Goal: Task Accomplishment & Management: Manage account settings

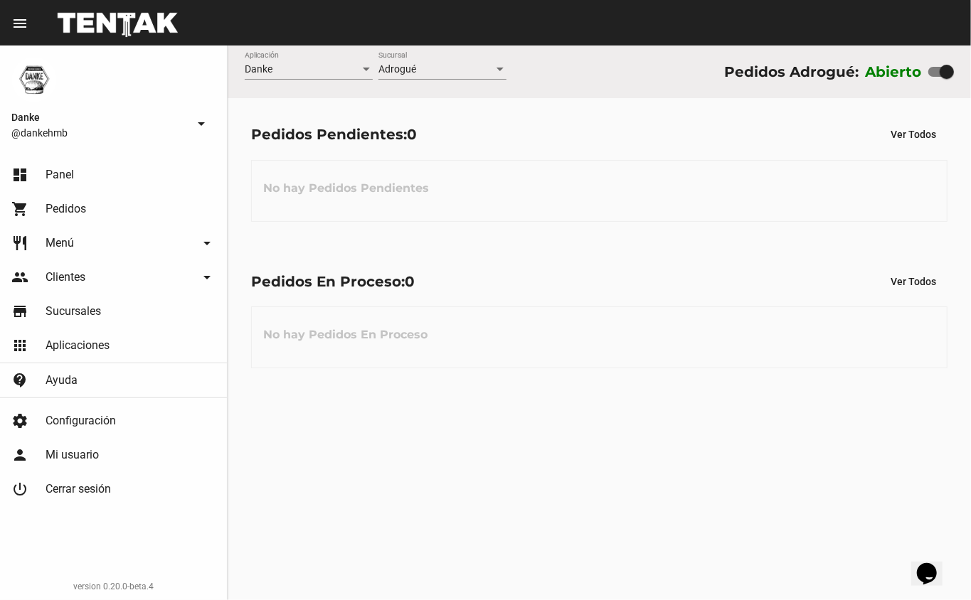
click at [501, 405] on div "Danke Aplicación Adrogué Sucursal Pedidos Adrogué: Abierto Pedidos Pendientes: …" at bounding box center [599, 323] width 743 height 555
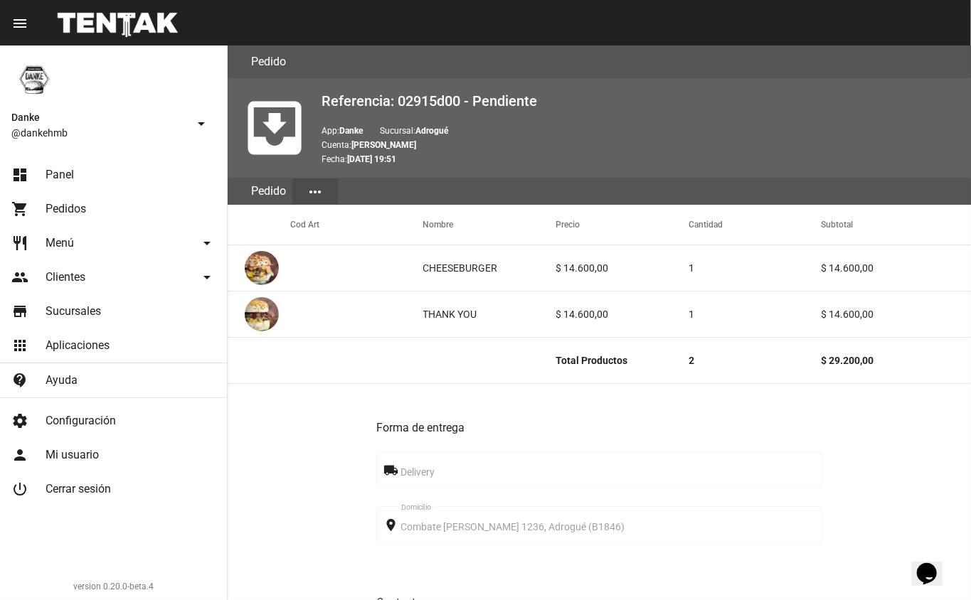
click at [63, 206] on span "Pedidos" at bounding box center [66, 209] width 41 height 14
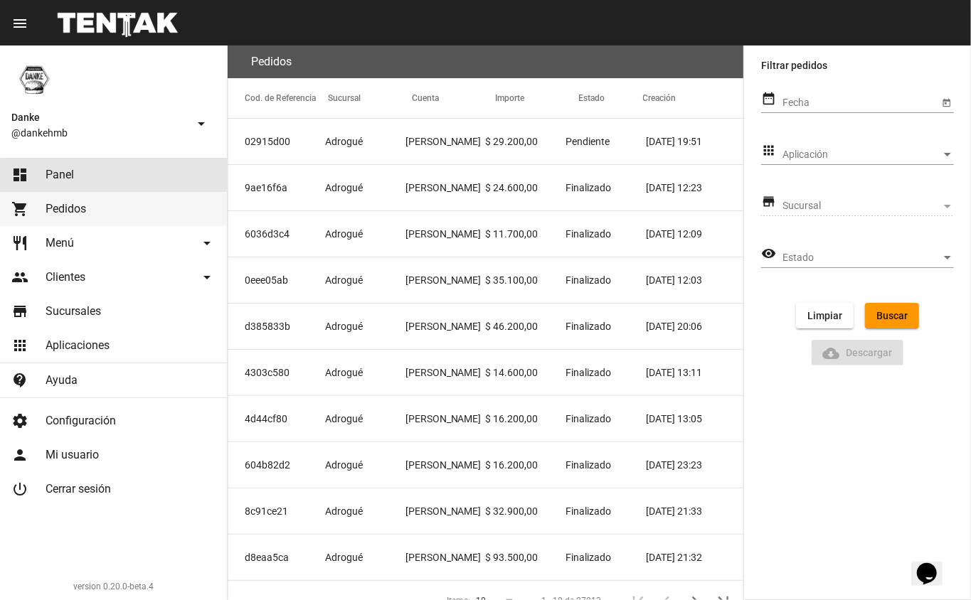
click at [124, 177] on link "dashboard Panel" at bounding box center [113, 175] width 227 height 34
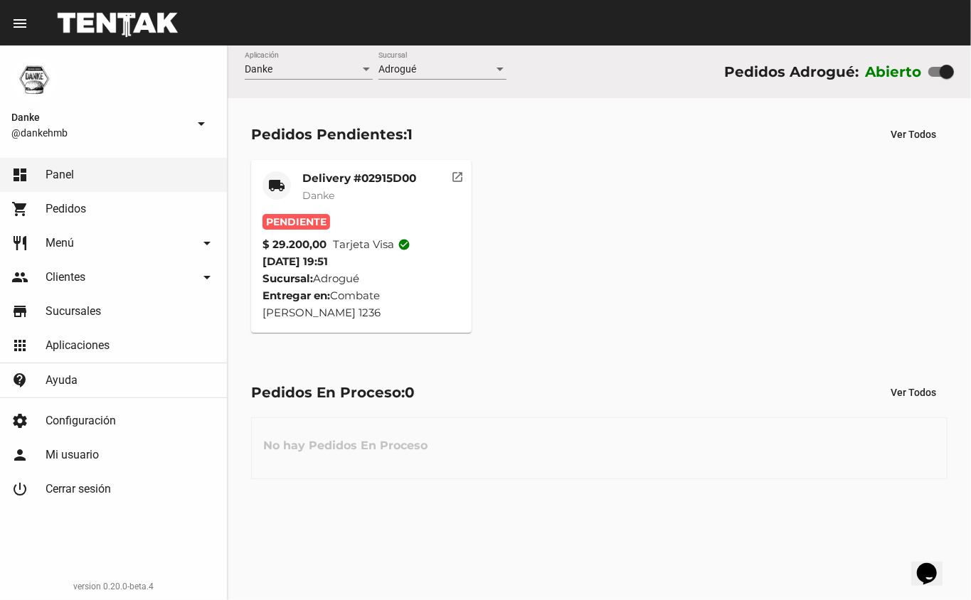
click at [356, 180] on mat-card-title "Delivery #02915D00" at bounding box center [359, 178] width 114 height 14
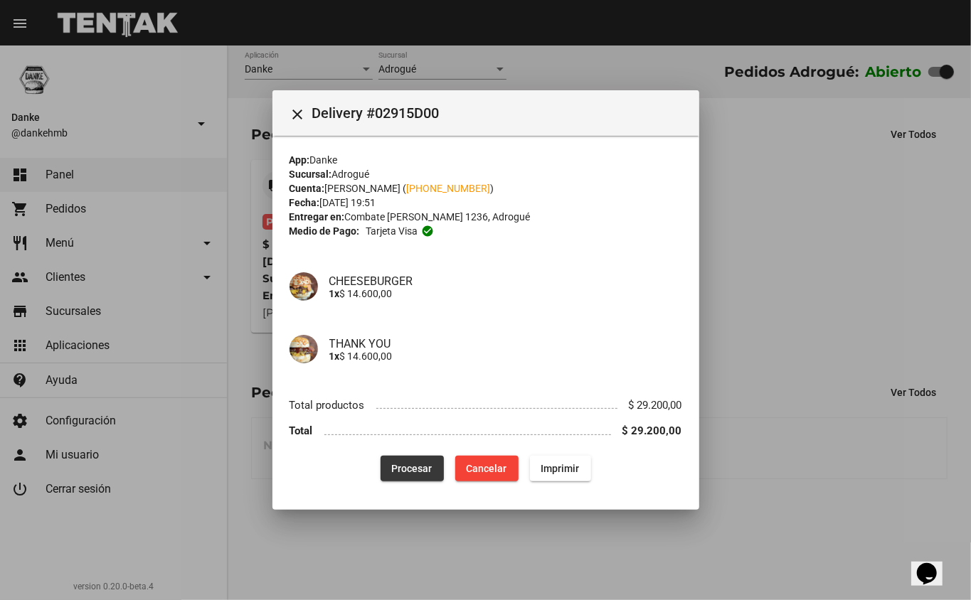
click at [417, 467] on span "Procesar" at bounding box center [412, 468] width 41 height 11
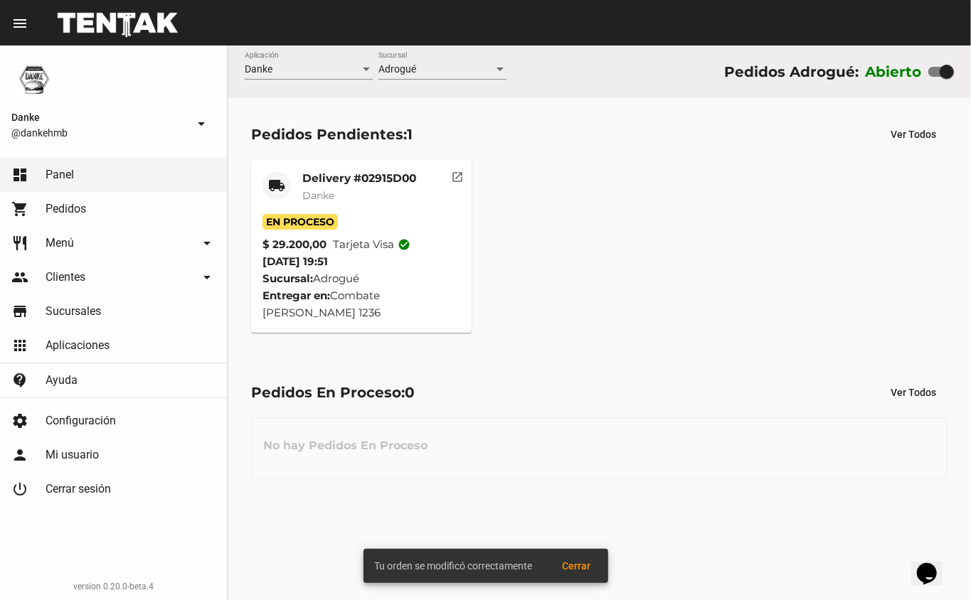
click at [368, 182] on mat-card-title "Delivery #02915D00" at bounding box center [359, 178] width 114 height 14
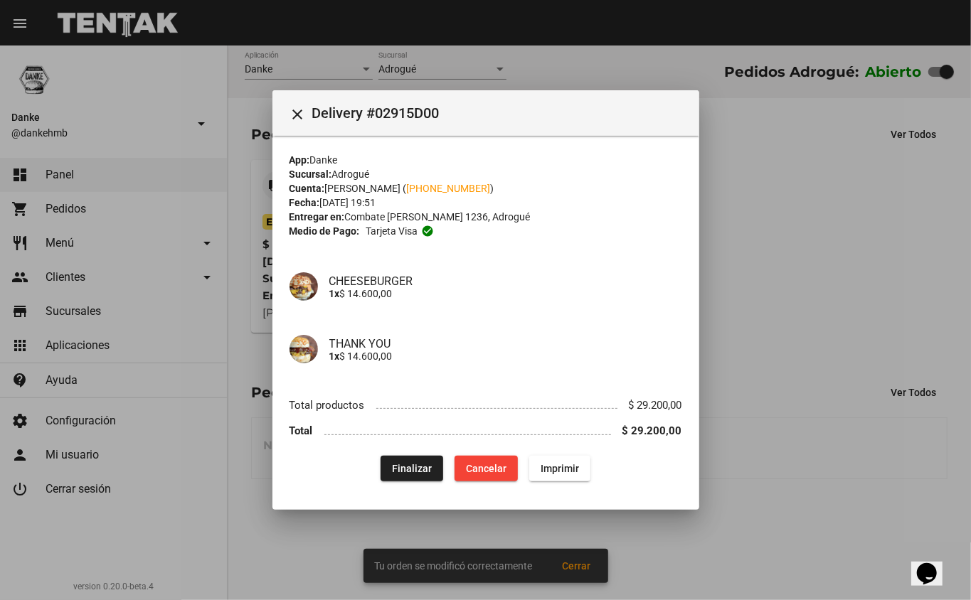
click at [826, 251] on div at bounding box center [485, 300] width 971 height 600
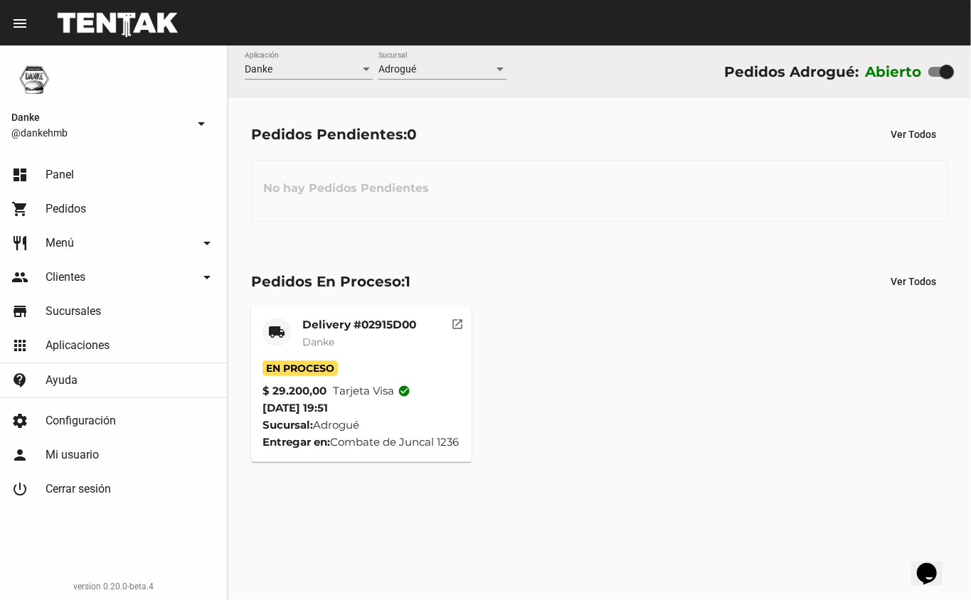
click at [377, 322] on mat-card-title "Delivery #02915D00" at bounding box center [359, 325] width 114 height 14
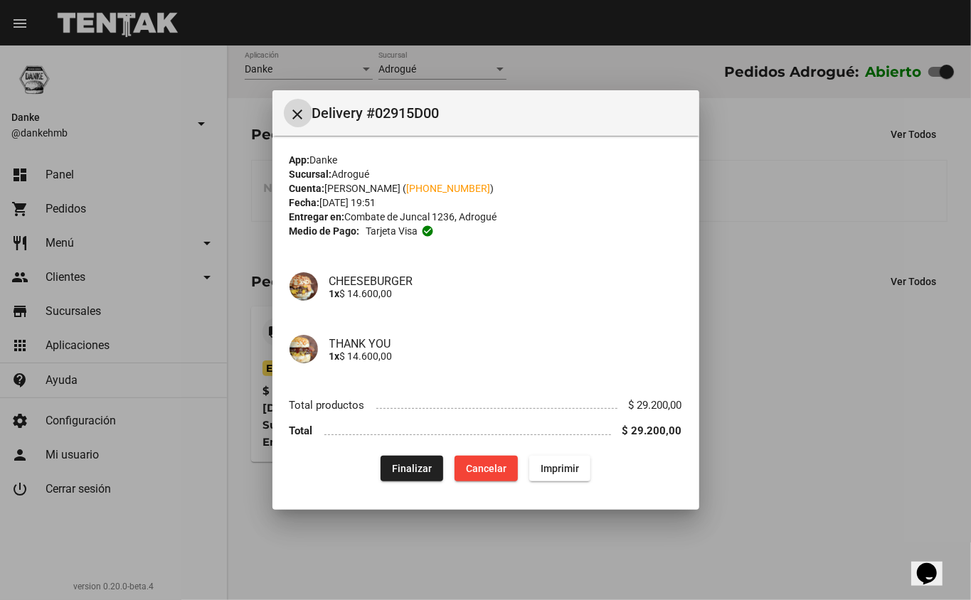
click at [418, 474] on span "Finalizar" at bounding box center [412, 468] width 40 height 11
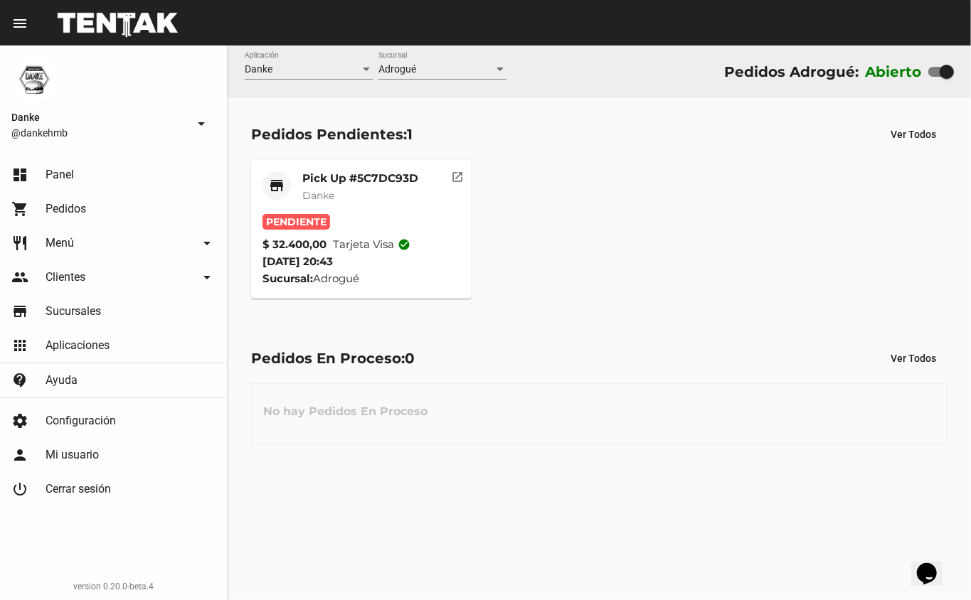
click at [330, 174] on mat-card-title "Pick Up #5C7DC93D" at bounding box center [360, 178] width 116 height 14
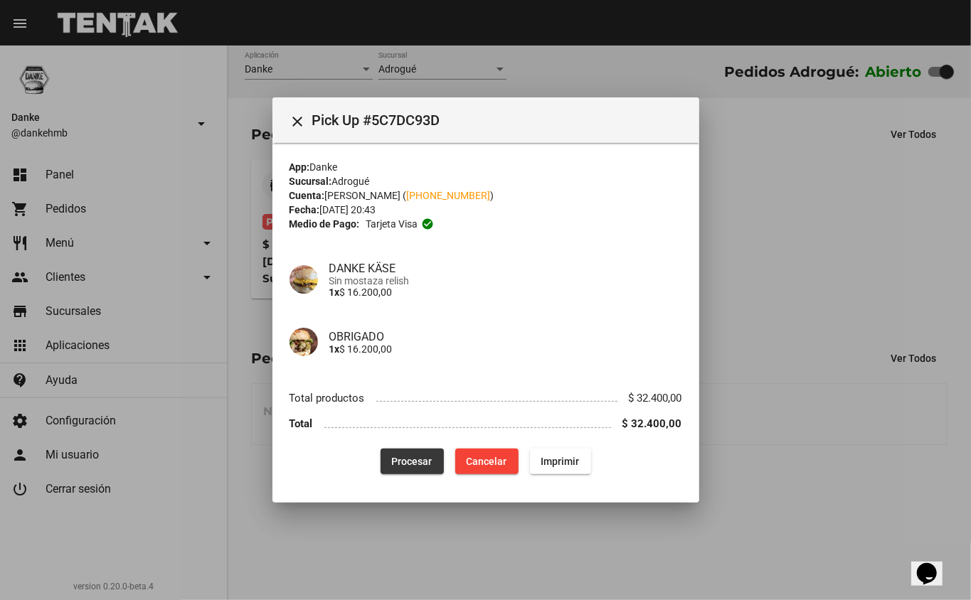
click at [416, 461] on span "Procesar" at bounding box center [412, 461] width 41 height 11
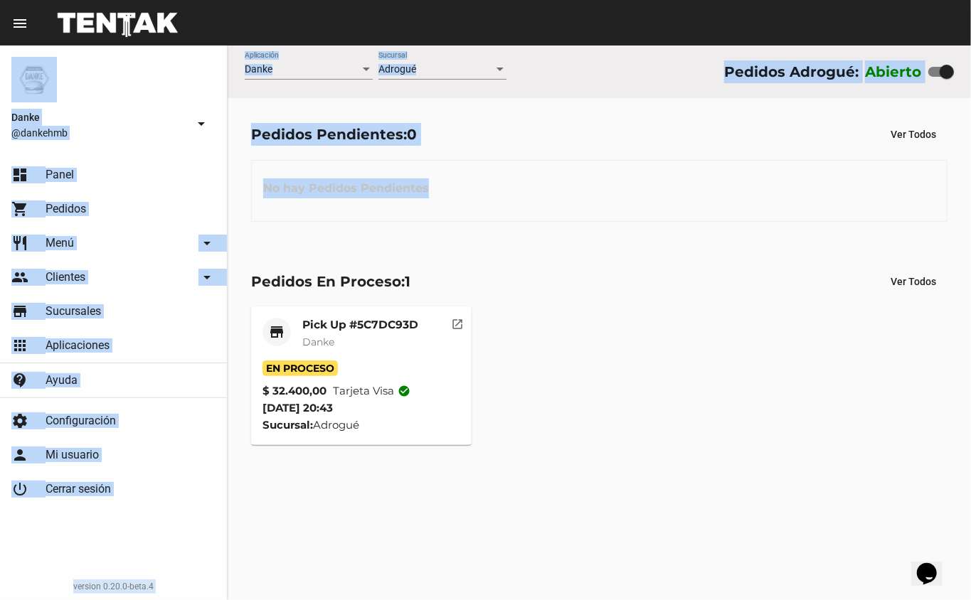
drag, startPoint x: 473, startPoint y: 31, endPoint x: 540, endPoint y: 182, distance: 165.2
click at [540, 46] on div "menu Resumen Danke @dankehmb arrow_drop_down dashboard Panel shopping_cart Pedi…" at bounding box center [485, 23] width 971 height 46
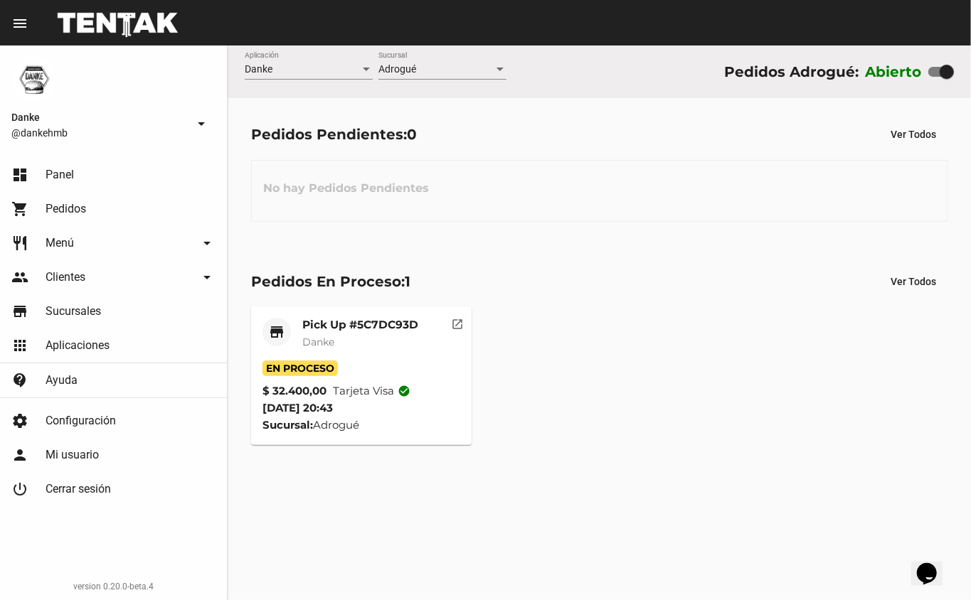
click at [589, 329] on div "store Pick Up #5C7DC93D Danke En Proceso $ 32.400,00 Tarjeta visa check_circle …" at bounding box center [599, 375] width 709 height 151
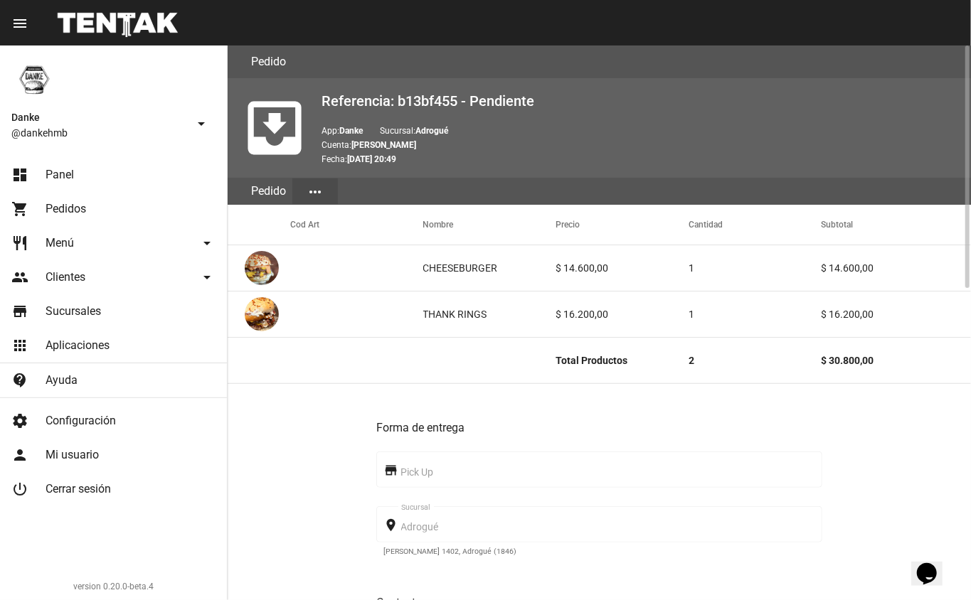
click at [85, 236] on link "restaurant Menú arrow_drop_down" at bounding box center [113, 243] width 227 height 34
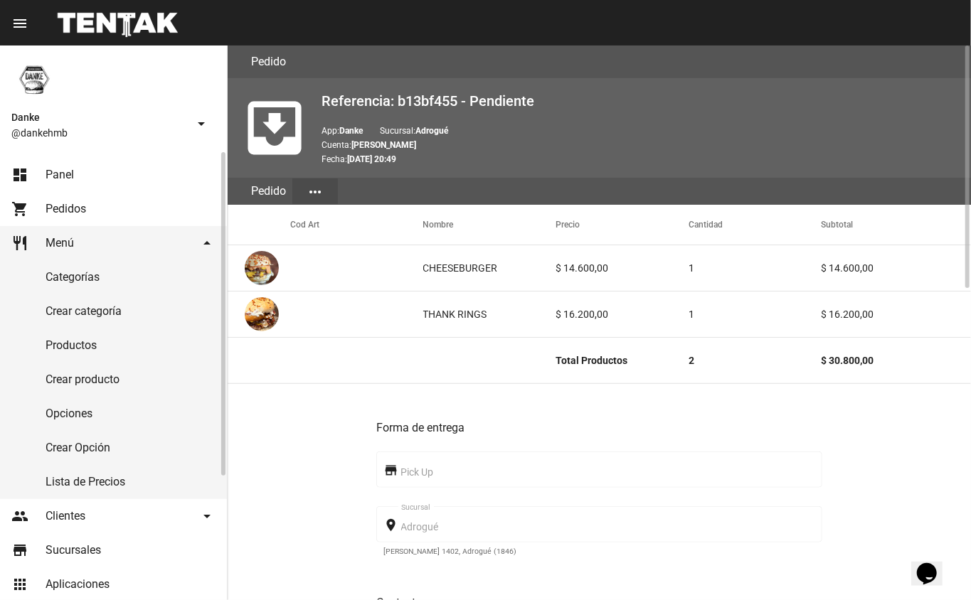
click at [71, 197] on link "shopping_cart Pedidos" at bounding box center [113, 209] width 227 height 34
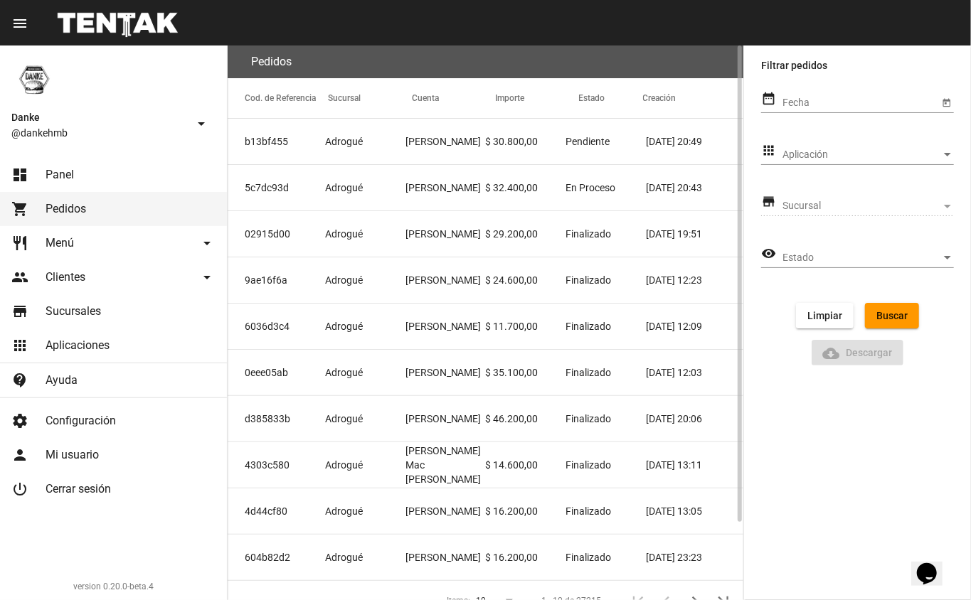
click at [108, 174] on link "dashboard Panel" at bounding box center [113, 175] width 227 height 34
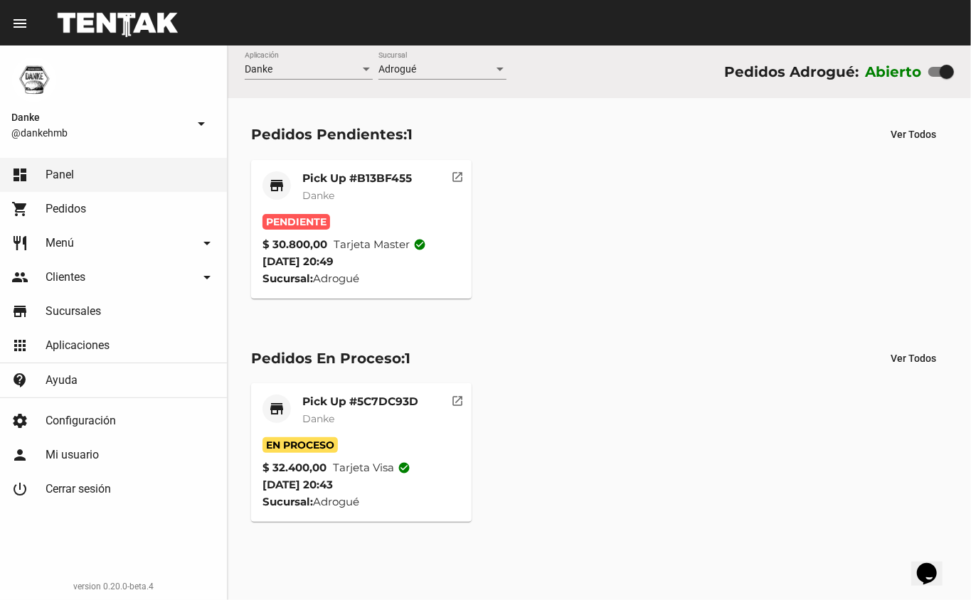
click at [364, 169] on mat-card "store Pick Up #B13BF455 Danke Pendiente $ 30.800,00 Tarjeta master check_circle…" at bounding box center [361, 229] width 221 height 139
click at [364, 175] on mat-card-title "Pick Up #B13BF455" at bounding box center [357, 178] width 110 height 14
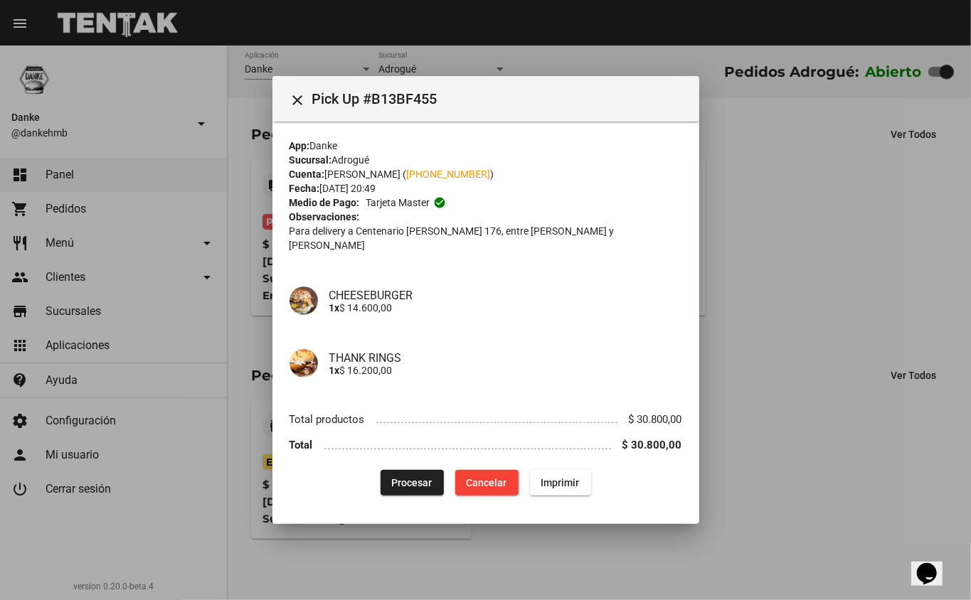
drag, startPoint x: 410, startPoint y: 146, endPoint x: 408, endPoint y: 491, distance: 344.2
click at [408, 491] on mat-dialog-content "App: Danke Sucursal: Adrogué Cuenta: Iván Bravo ( +54 111531203597 ) Fecha: 24/…" at bounding box center [485, 314] width 427 height 385
click at [899, 282] on div at bounding box center [485, 300] width 971 height 600
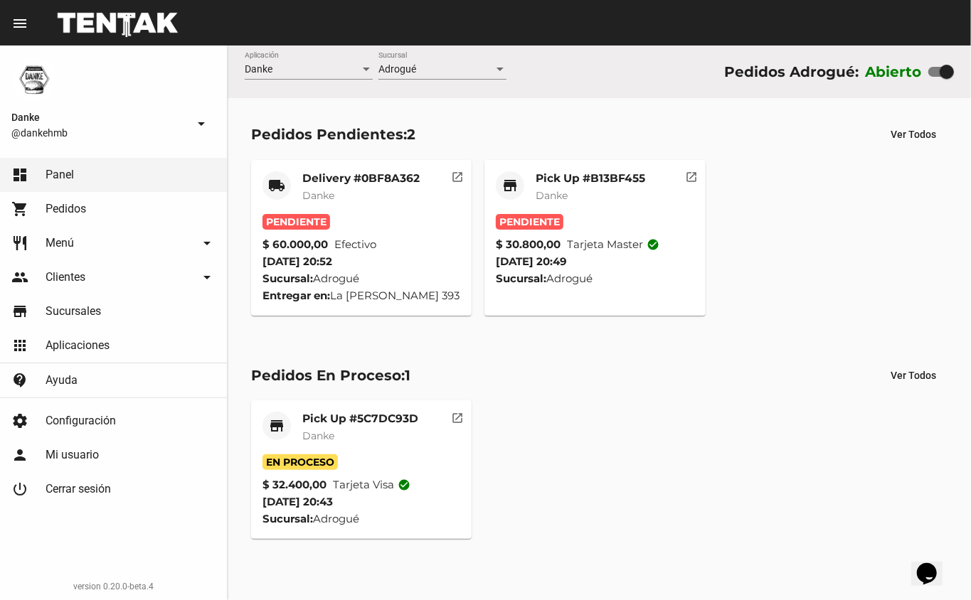
click at [604, 171] on mat-card-title "Pick Up #B13BF455" at bounding box center [590, 178] width 110 height 14
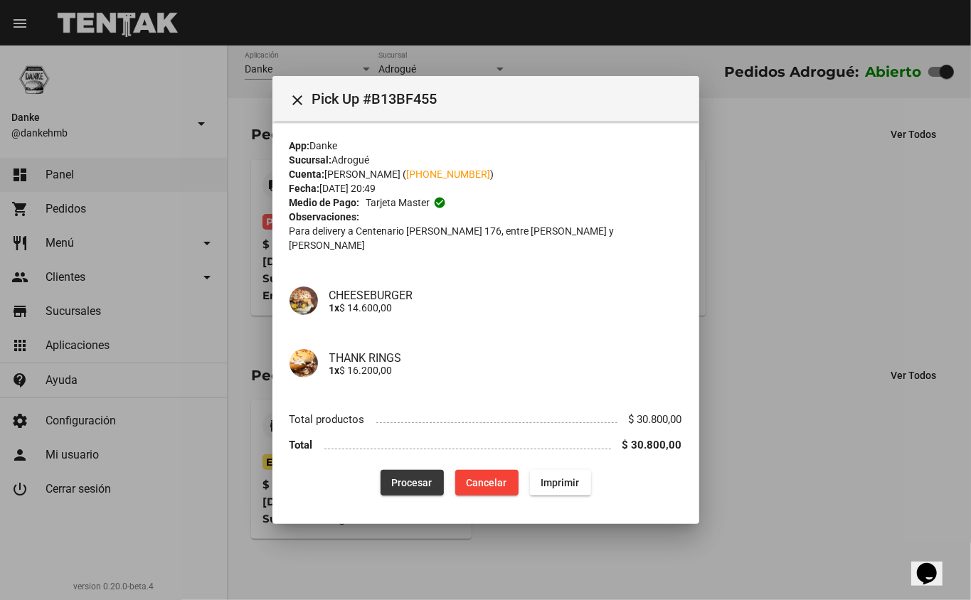
click at [432, 479] on span "Procesar" at bounding box center [412, 482] width 41 height 11
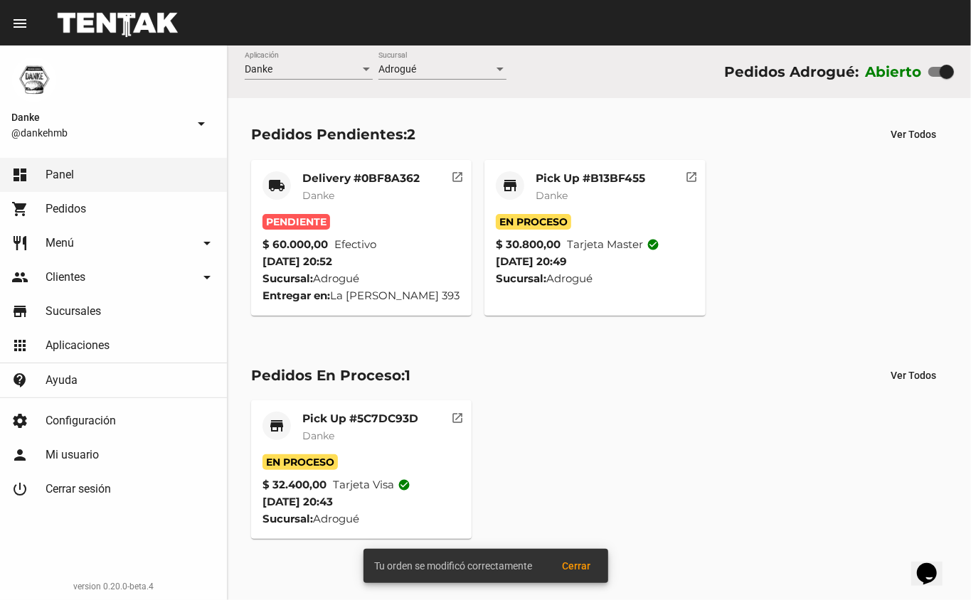
click at [587, 191] on mat-card-subtitle "Danke" at bounding box center [590, 195] width 110 height 14
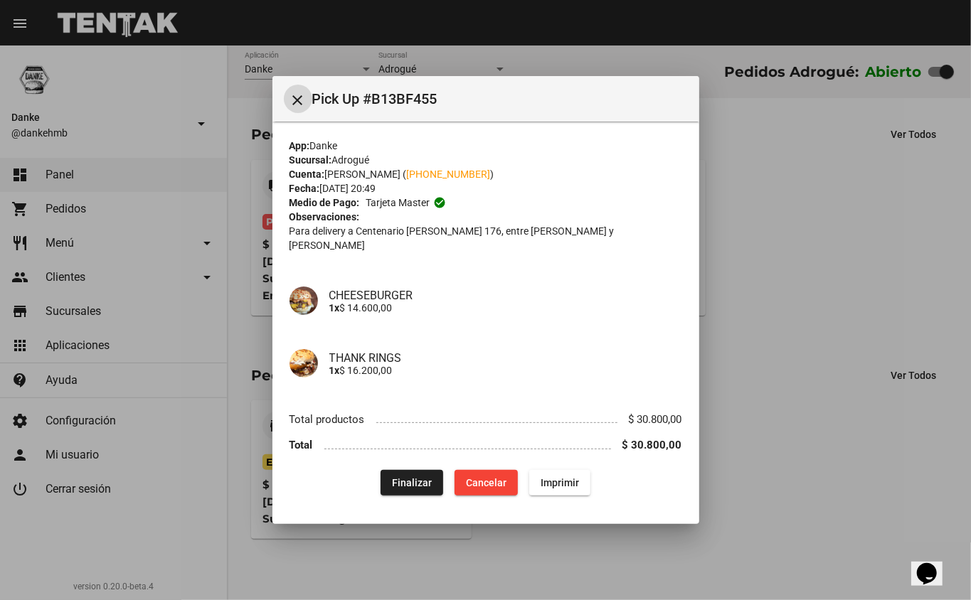
click at [806, 302] on div at bounding box center [485, 300] width 971 height 600
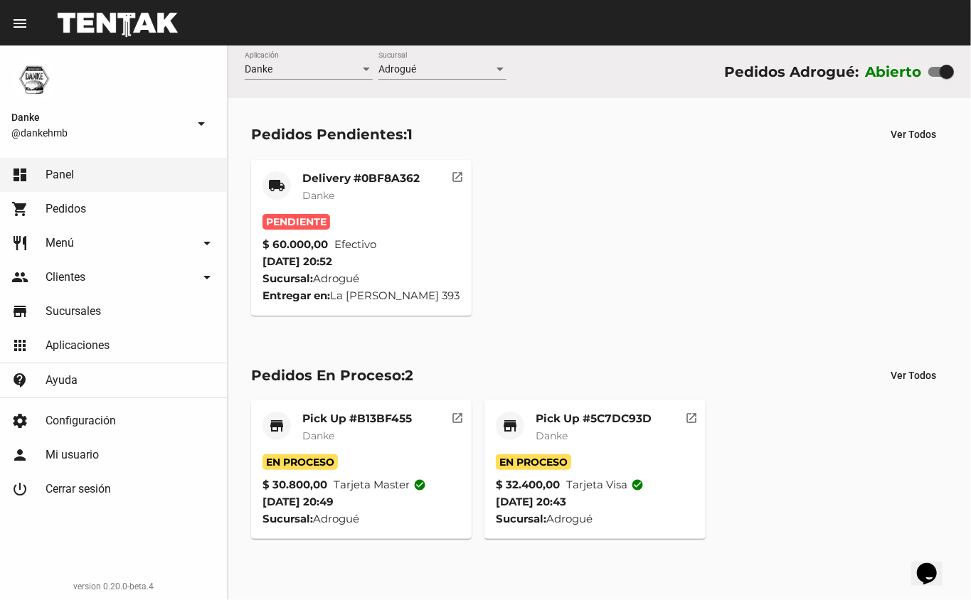
click at [370, 163] on mat-card "local_shipping Delivery #0BF8A362 Danke Pendiente $ 60.000,00 Efectivo 24/9/25 …" at bounding box center [361, 238] width 221 height 156
click at [365, 205] on div "Delivery #0BF8A362 Danke" at bounding box center [360, 192] width 117 height 43
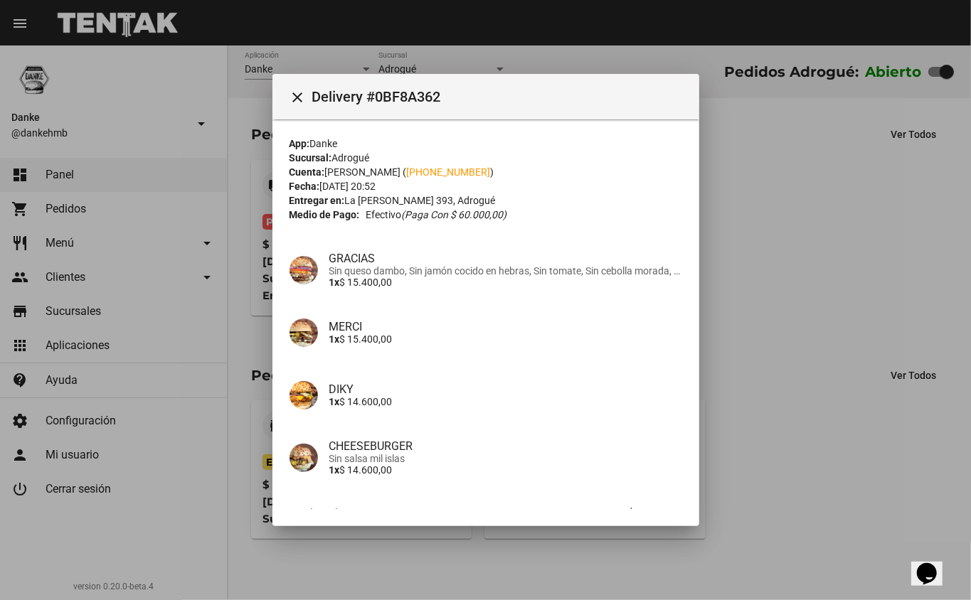
click at [404, 267] on span "Sin queso dambo, Sin jamón cocido en hebras, Sin tomate, Sin cebolla morada, Si…" at bounding box center [505, 270] width 353 height 11
click at [391, 283] on p "1x $ 15.400,00" at bounding box center [505, 282] width 353 height 11
click at [797, 233] on div at bounding box center [485, 300] width 971 height 600
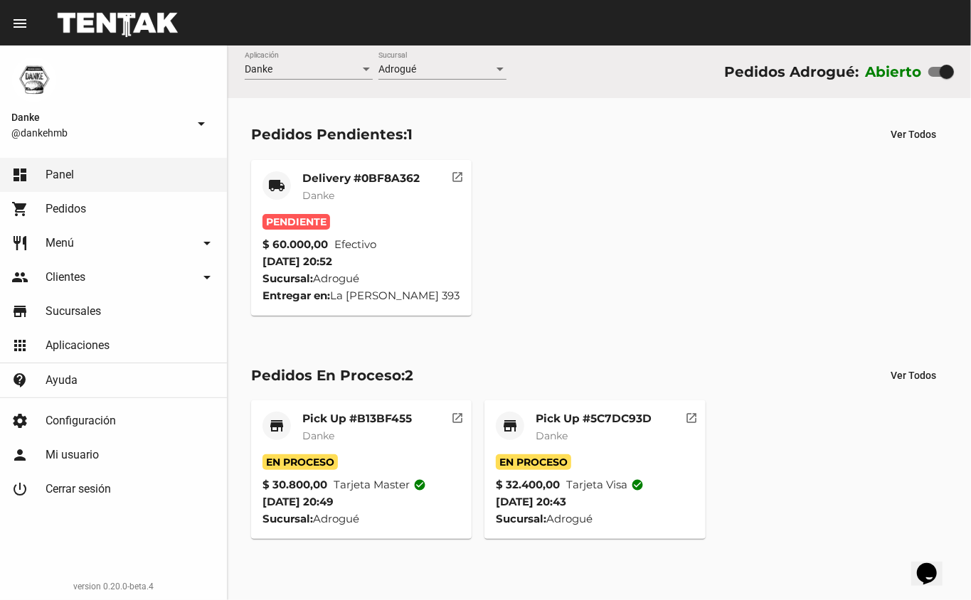
click at [383, 191] on mat-card-subtitle "Danke" at bounding box center [360, 195] width 117 height 14
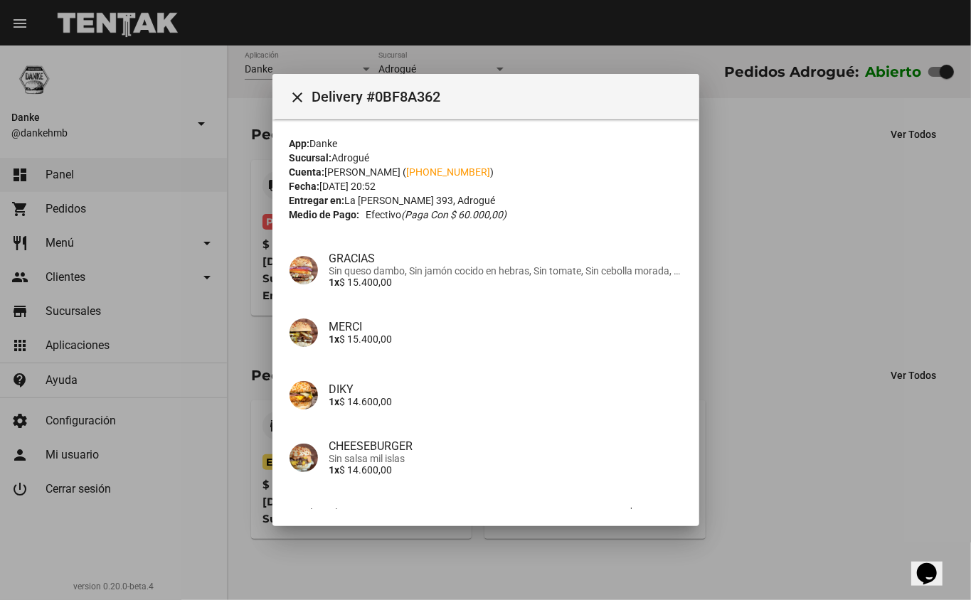
scroll to position [92, 0]
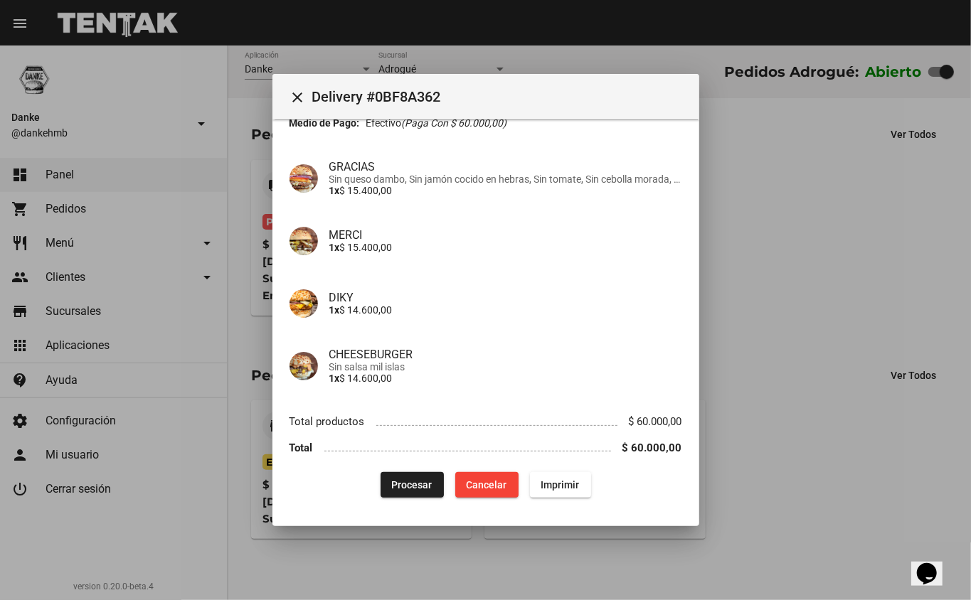
click at [419, 481] on span "Procesar" at bounding box center [412, 484] width 41 height 11
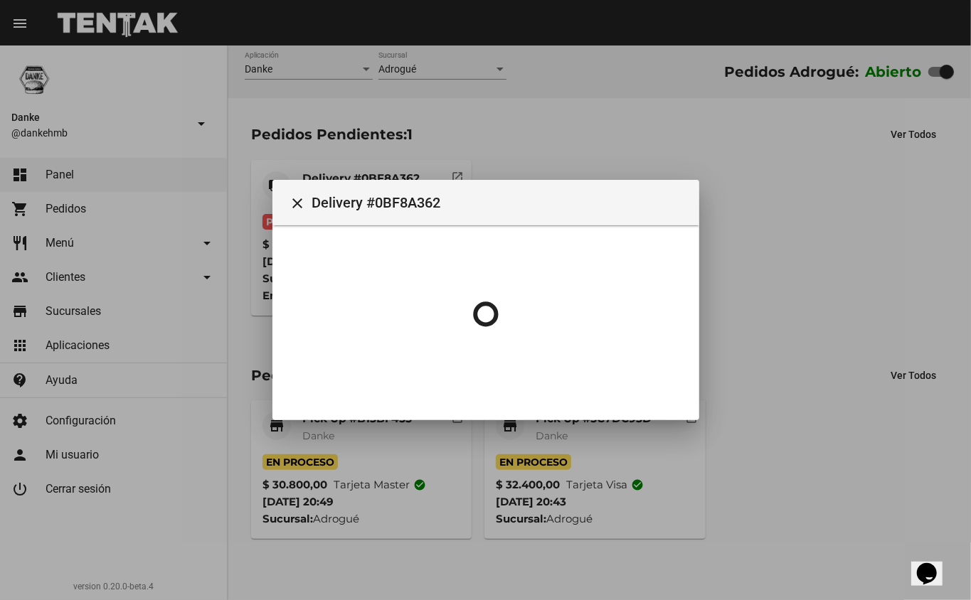
scroll to position [0, 0]
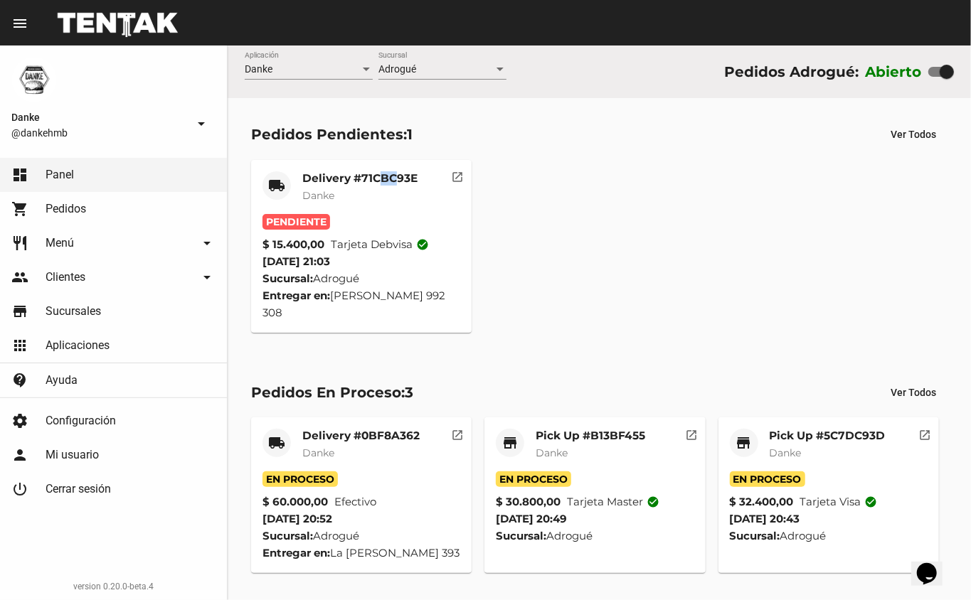
click at [393, 161] on mat-card "local_shipping Delivery #71CBC93E Danke Pendiente $ 15.400,00 Tarjeta debvisa c…" at bounding box center [361, 246] width 221 height 173
click at [361, 177] on mat-card-title "Delivery #71CBC93E" at bounding box center [359, 178] width 115 height 14
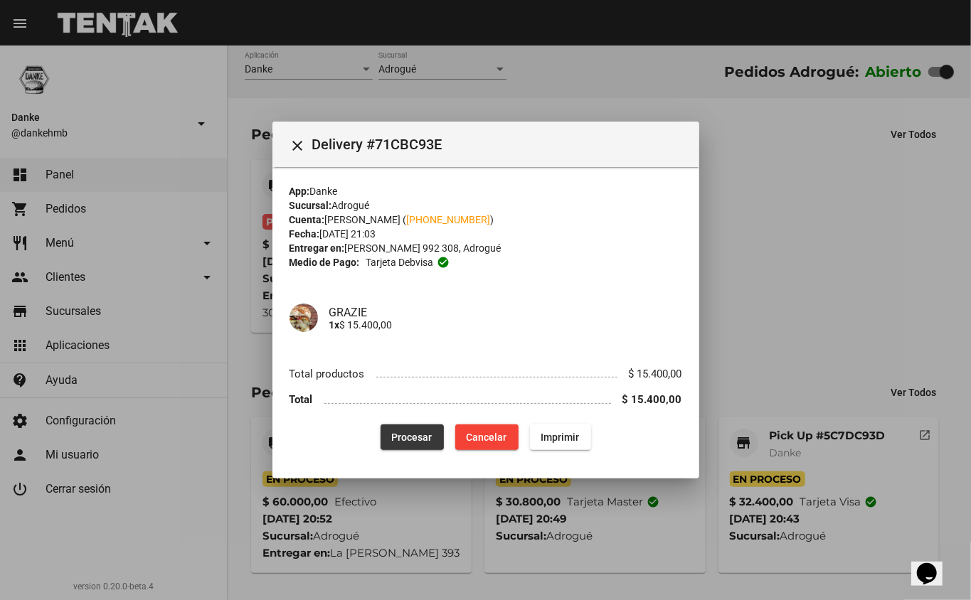
click at [385, 435] on button "Procesar" at bounding box center [411, 438] width 63 height 26
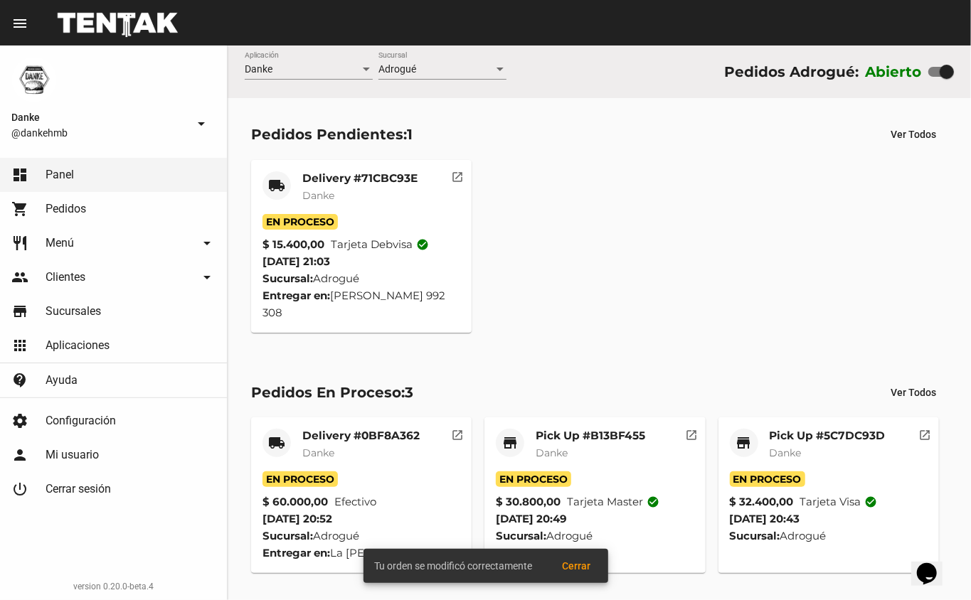
click at [801, 429] on mat-card-title "Pick Up #5C7DC93D" at bounding box center [827, 436] width 116 height 14
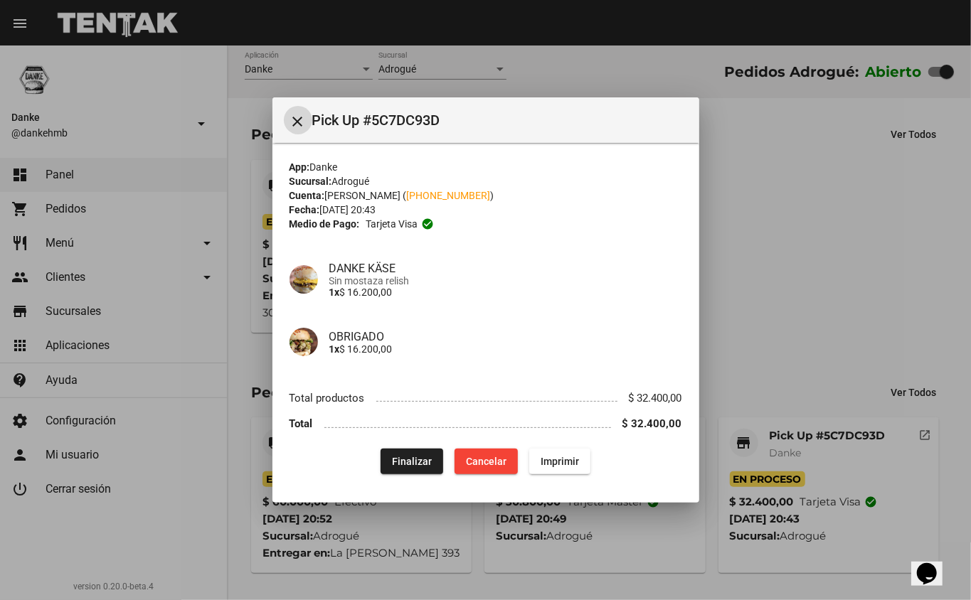
click at [420, 459] on span "Finalizar" at bounding box center [412, 461] width 40 height 11
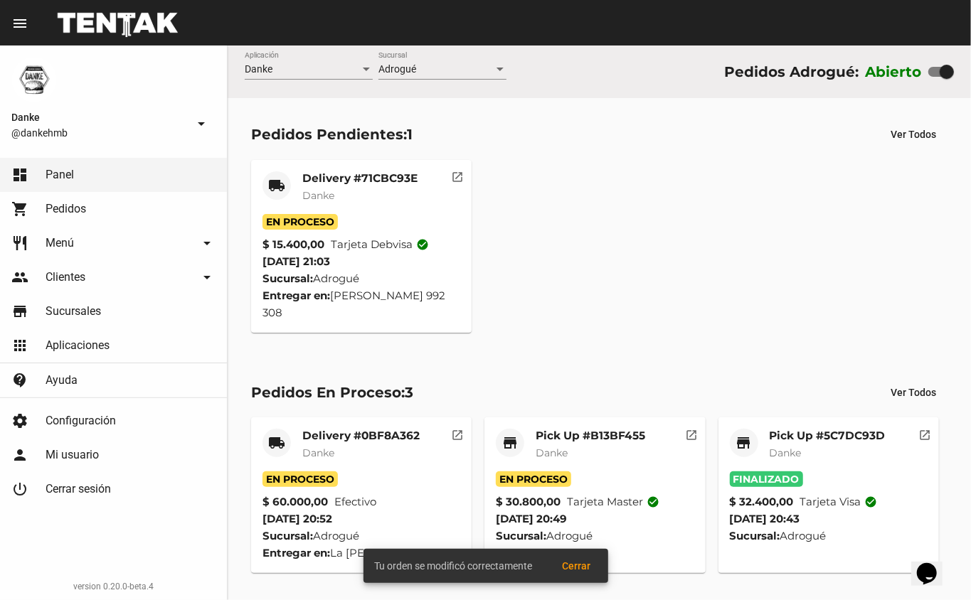
click at [593, 429] on mat-card-title "Pick Up #B13BF455" at bounding box center [590, 436] width 110 height 14
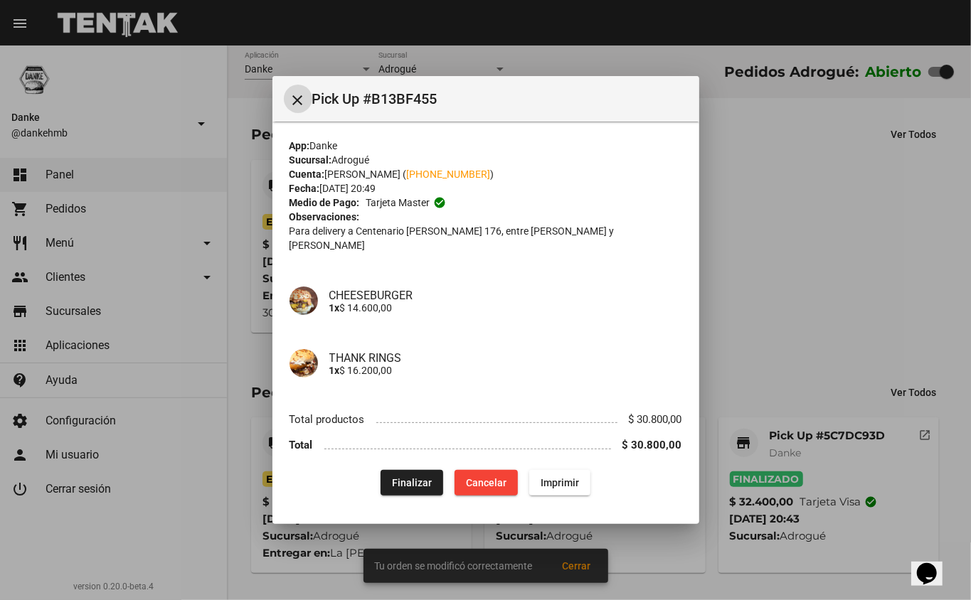
click at [763, 299] on div at bounding box center [485, 300] width 971 height 600
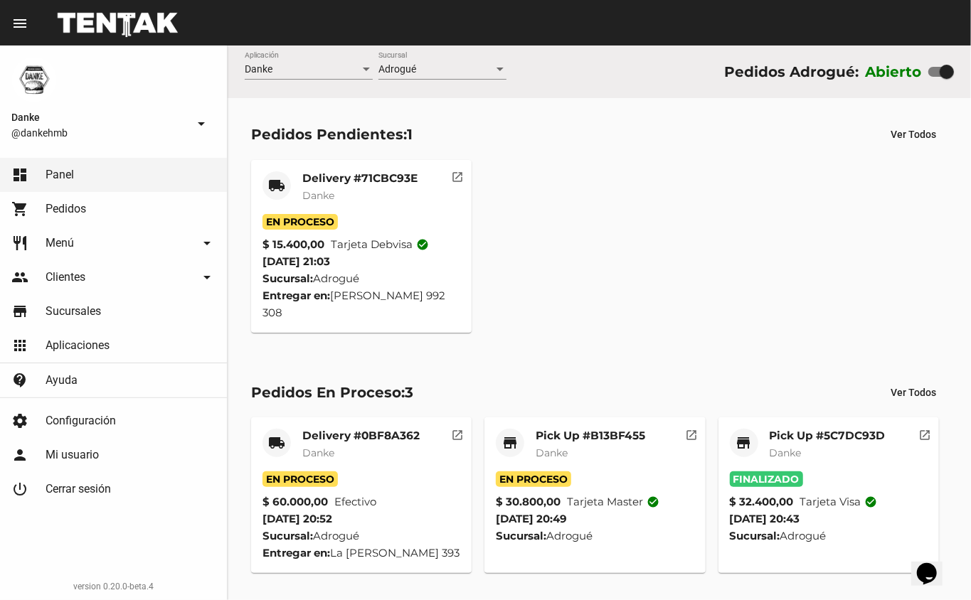
click at [391, 429] on mat-card-title "Delivery #0BF8A362" at bounding box center [360, 436] width 117 height 14
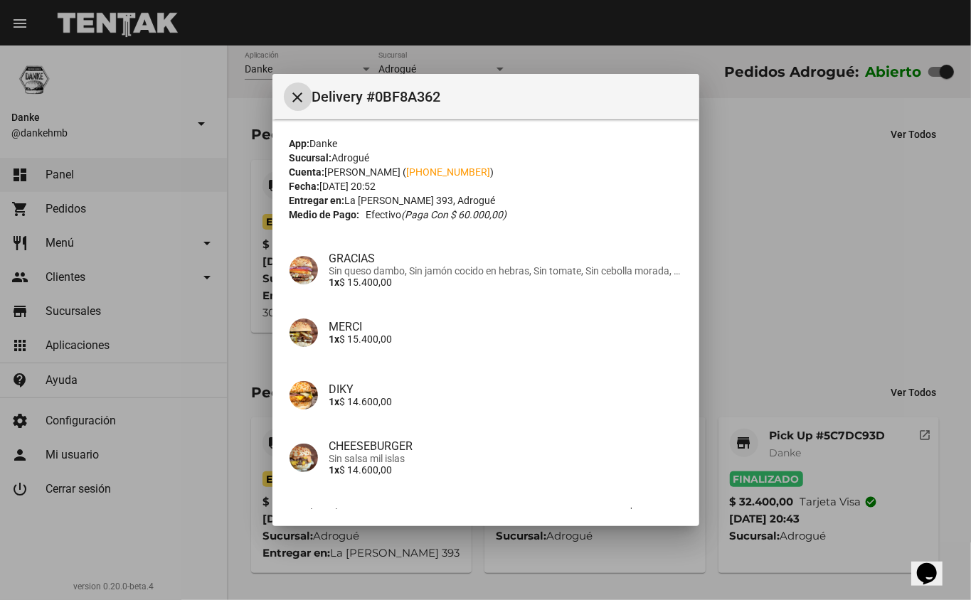
click at [875, 230] on div at bounding box center [485, 300] width 971 height 600
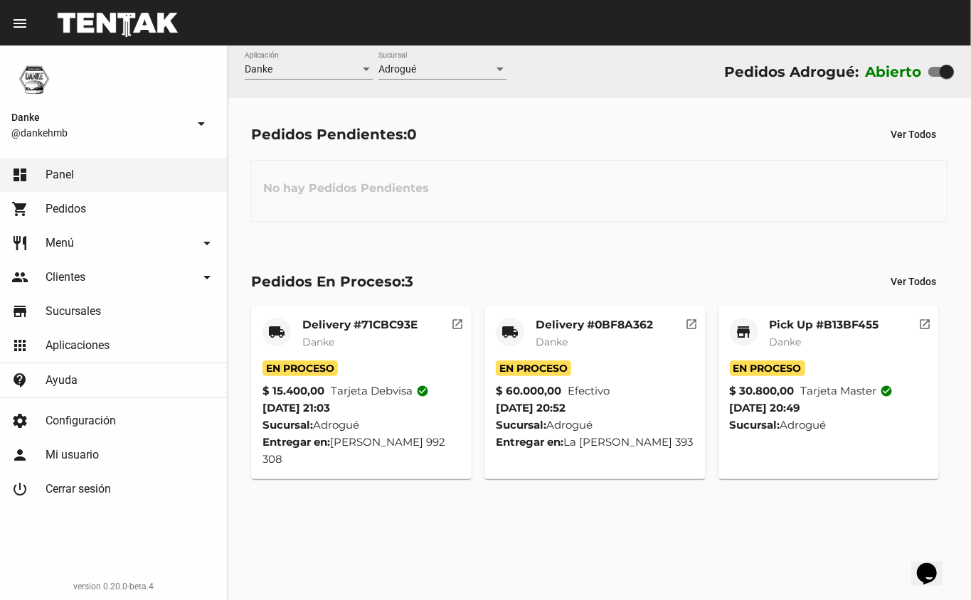
click at [791, 321] on mat-card-title "Pick Up #B13BF455" at bounding box center [824, 325] width 110 height 14
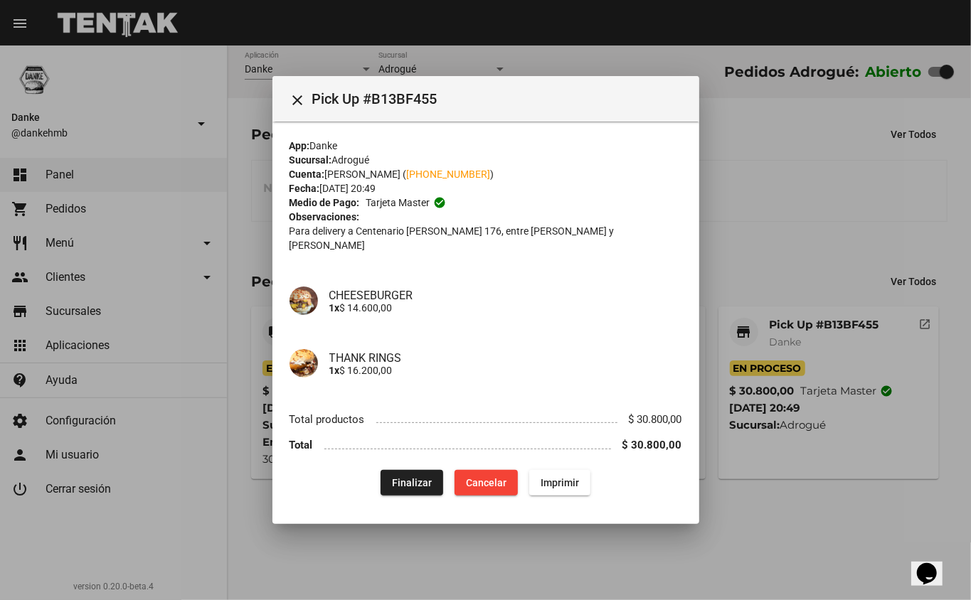
click at [970, 114] on div at bounding box center [485, 300] width 971 height 600
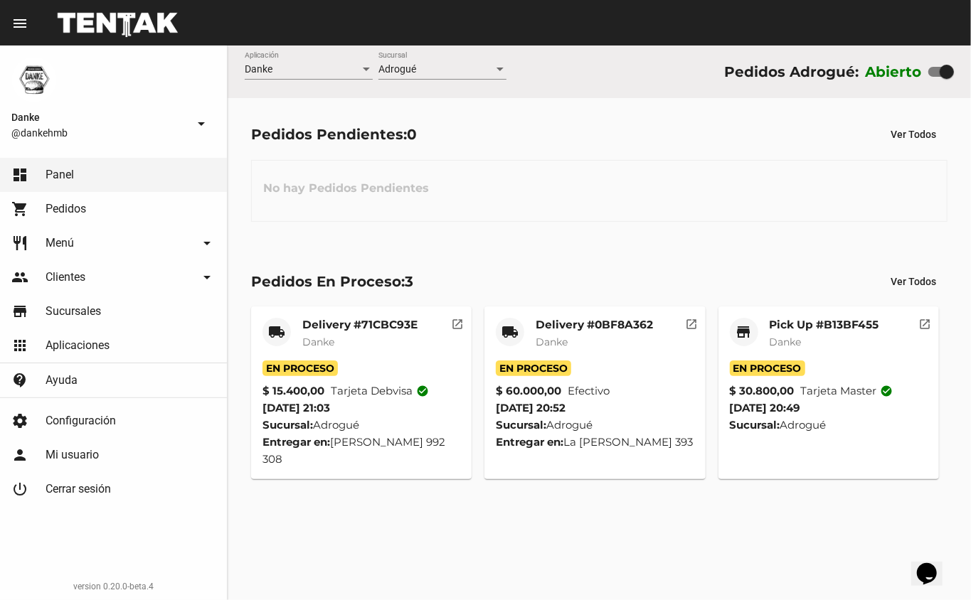
click at [831, 335] on mat-card-subtitle "Danke" at bounding box center [824, 342] width 110 height 14
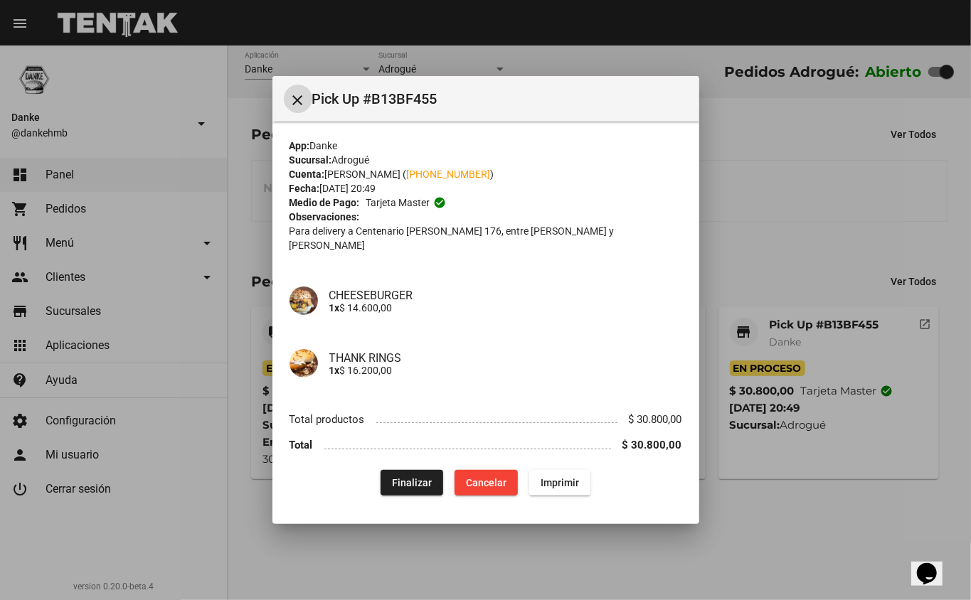
click at [831, 334] on div at bounding box center [485, 300] width 971 height 600
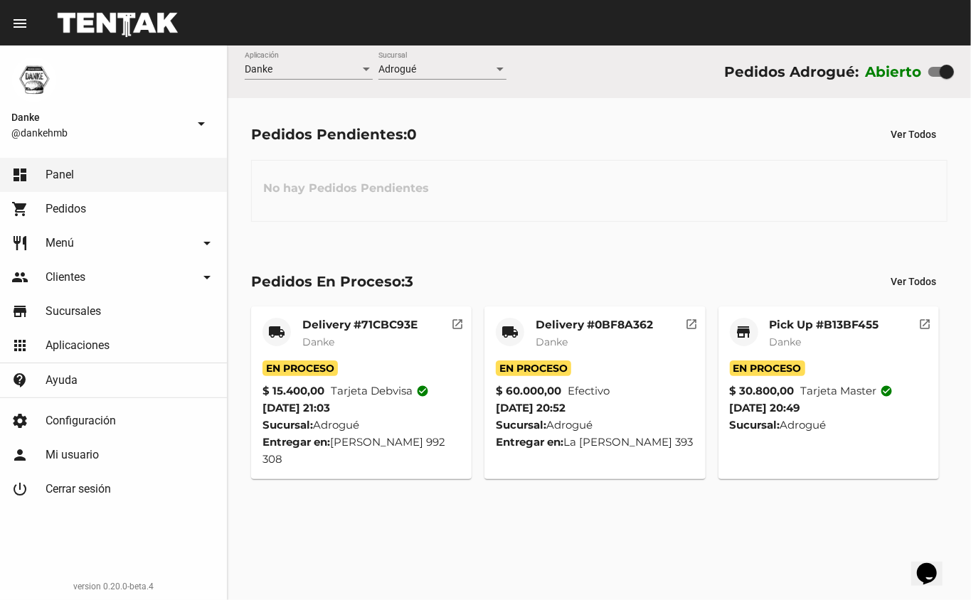
click at [828, 321] on mat-card-title "Pick Up #B13BF455" at bounding box center [824, 325] width 110 height 14
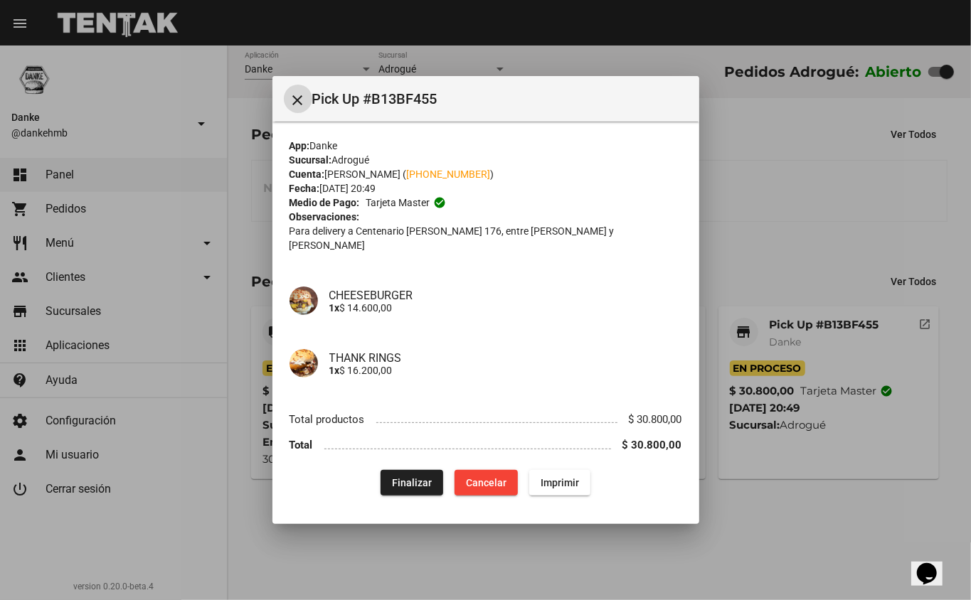
click at [435, 470] on button "Finalizar" at bounding box center [411, 483] width 63 height 26
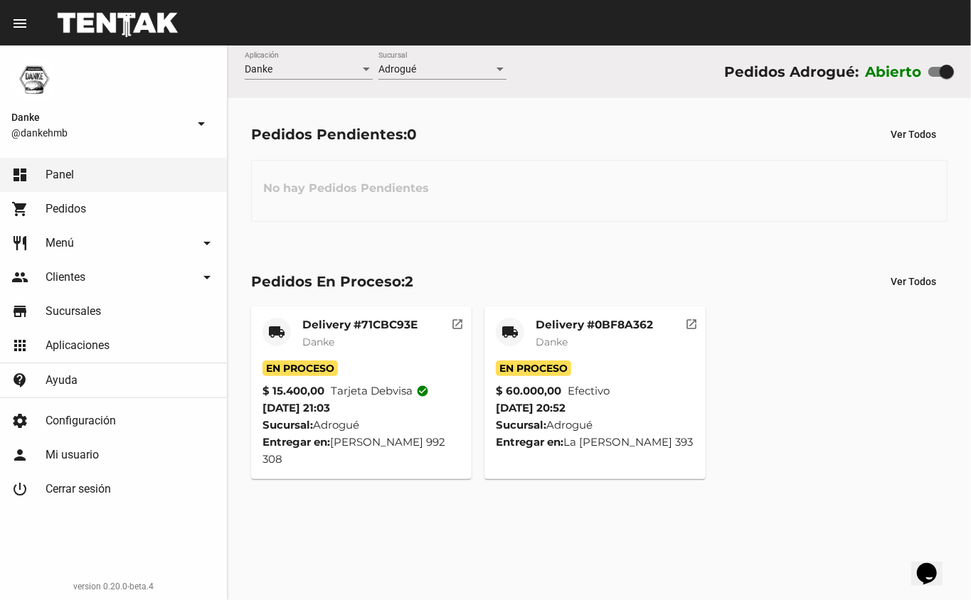
click at [575, 351] on div "Delivery #0BF8A362 Danke" at bounding box center [593, 339] width 117 height 43
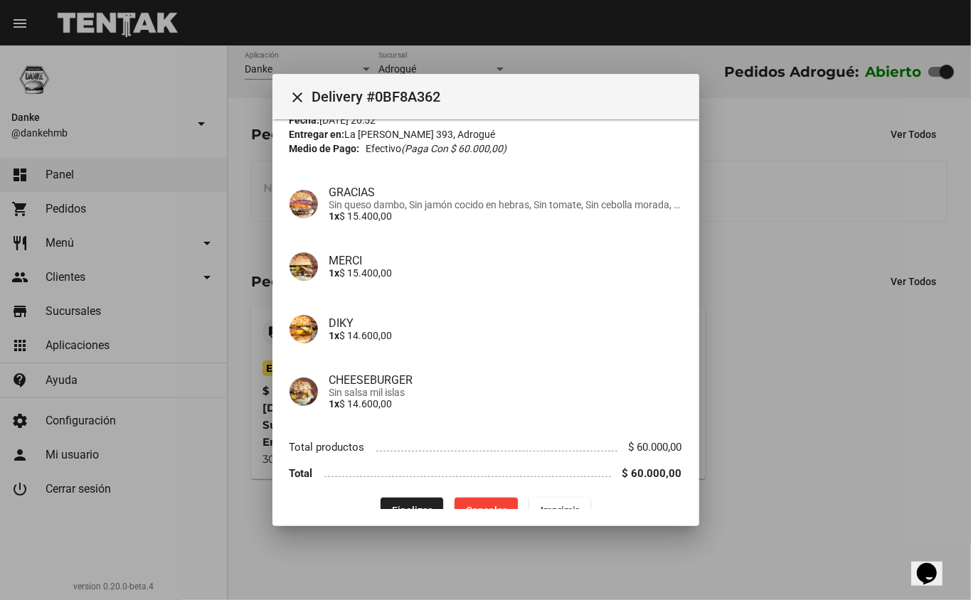
scroll to position [87, 0]
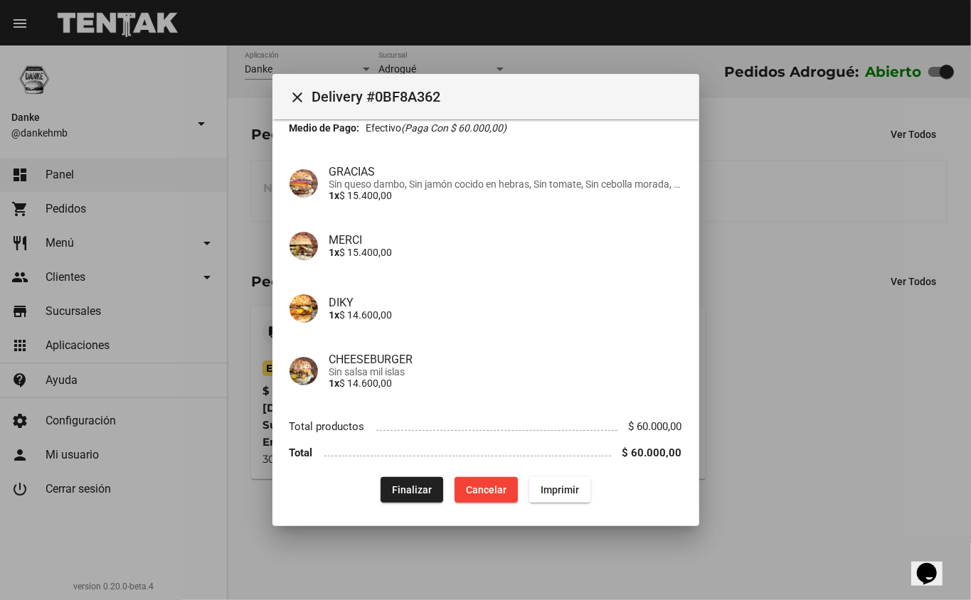
click at [400, 489] on span "Finalizar" at bounding box center [412, 489] width 40 height 11
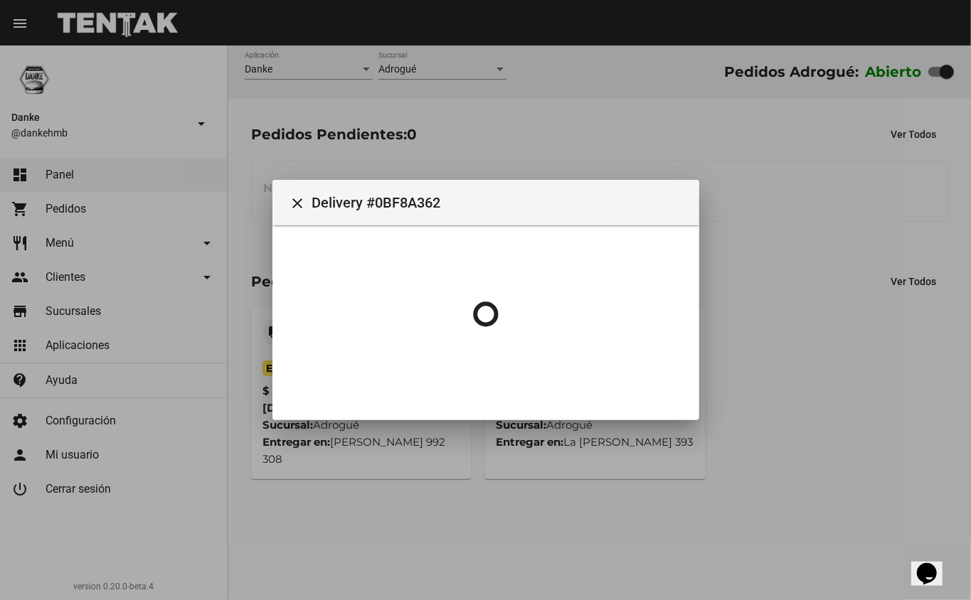
scroll to position [0, 0]
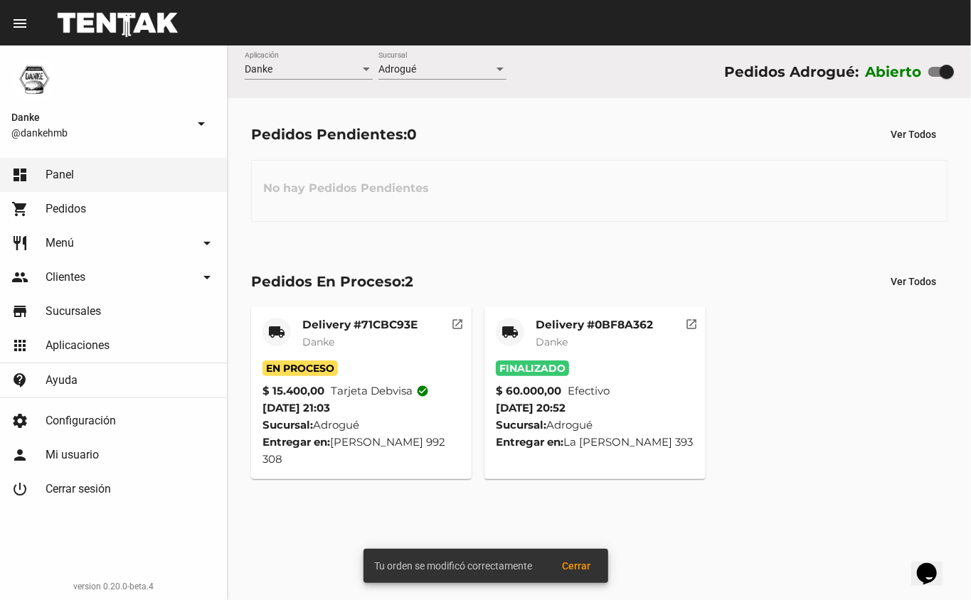
click at [343, 323] on mat-card-title "Delivery #71CBC93E" at bounding box center [359, 325] width 115 height 14
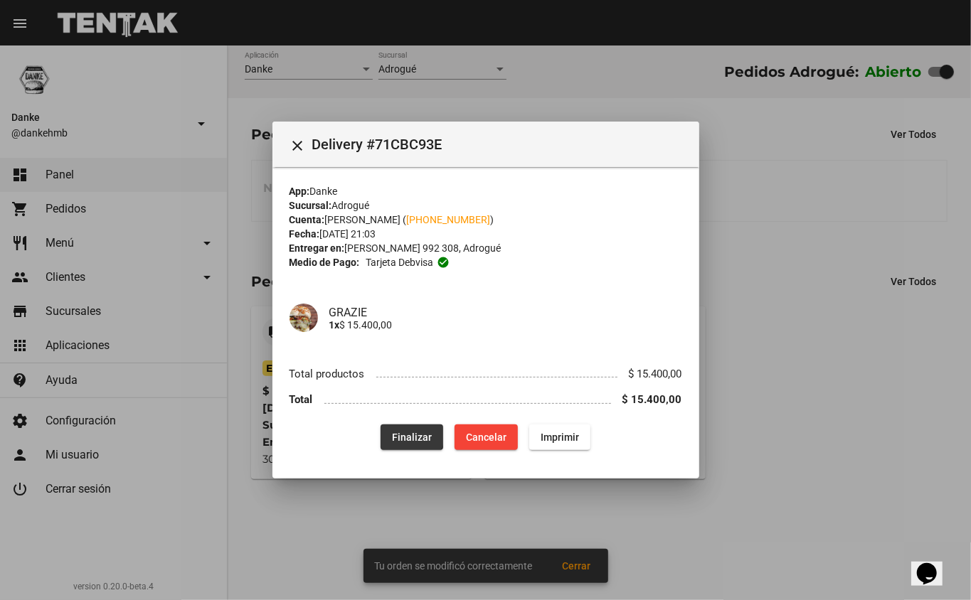
click at [397, 433] on span "Finalizar" at bounding box center [412, 437] width 40 height 11
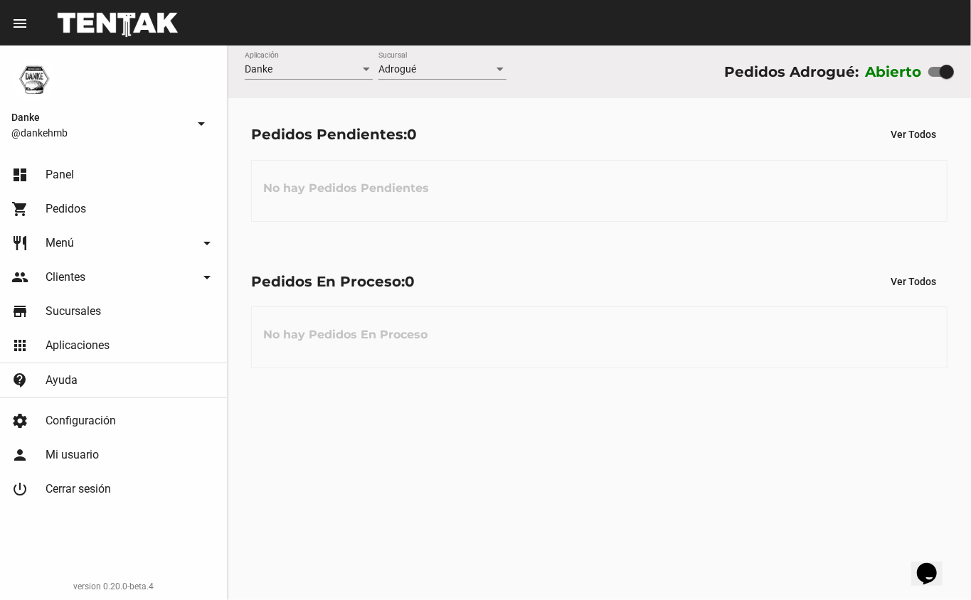
click at [388, 391] on div "Pedidos En Proceso: 0 Ver Todos No hay Pedidos En Proceso" at bounding box center [599, 318] width 743 height 146
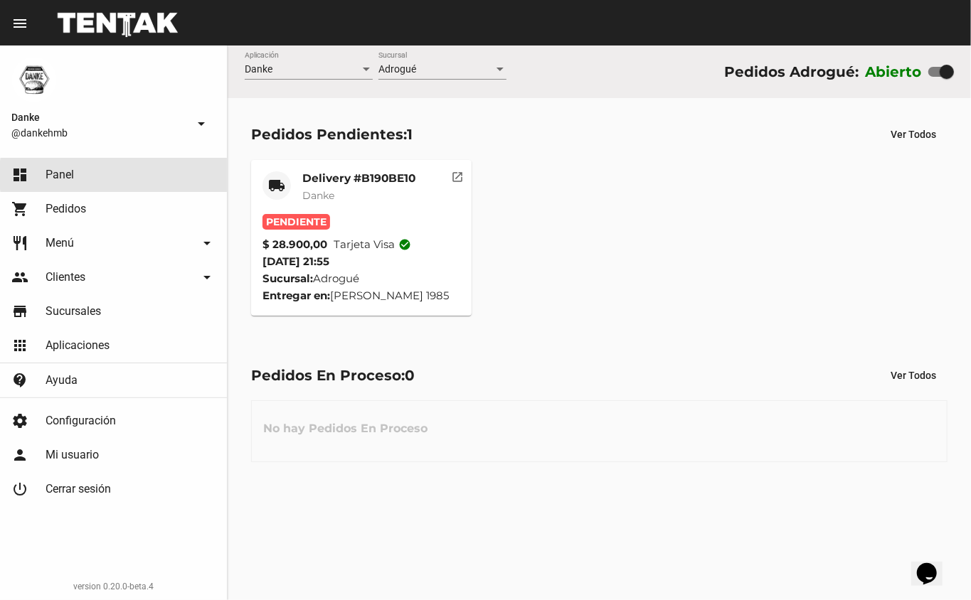
click at [137, 175] on link "dashboard Panel" at bounding box center [113, 175] width 227 height 34
click at [94, 208] on link "shopping_cart Pedidos" at bounding box center [113, 209] width 227 height 34
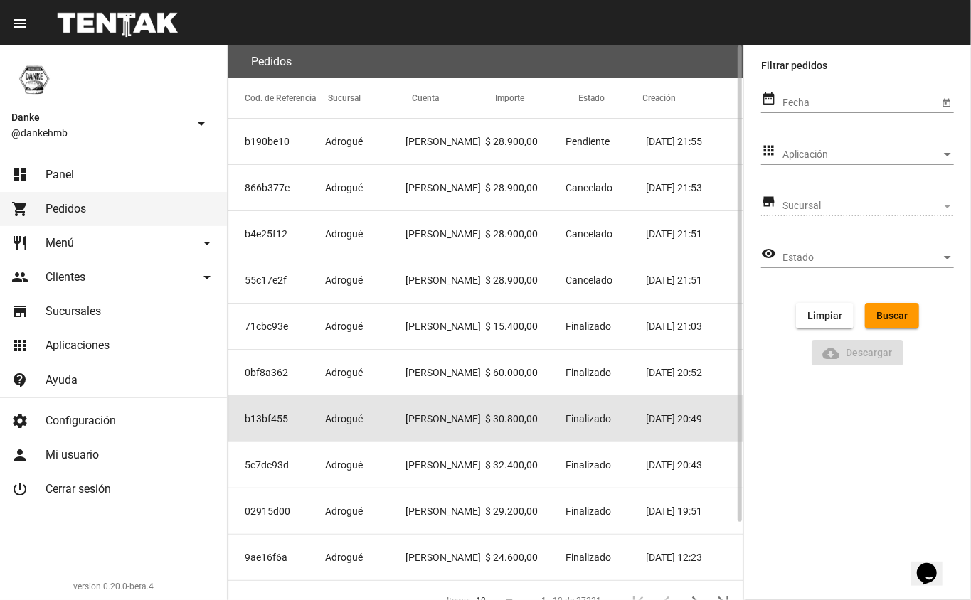
click at [438, 421] on mat-cell "[PERSON_NAME]" at bounding box center [445, 419] width 80 height 46
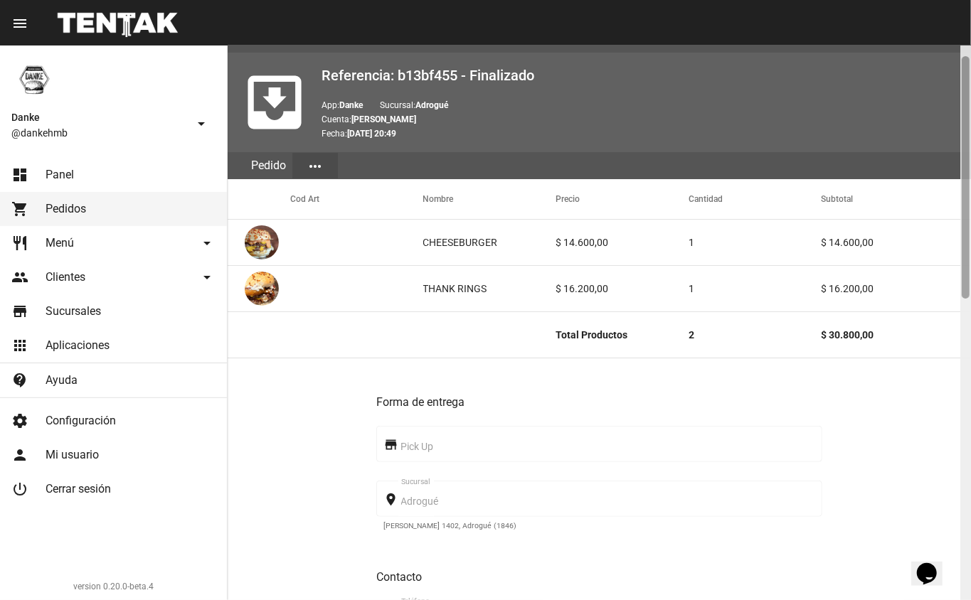
drag, startPoint x: 966, startPoint y: 232, endPoint x: 964, endPoint y: 255, distance: 22.8
click at [965, 251] on div at bounding box center [965, 177] width 8 height 242
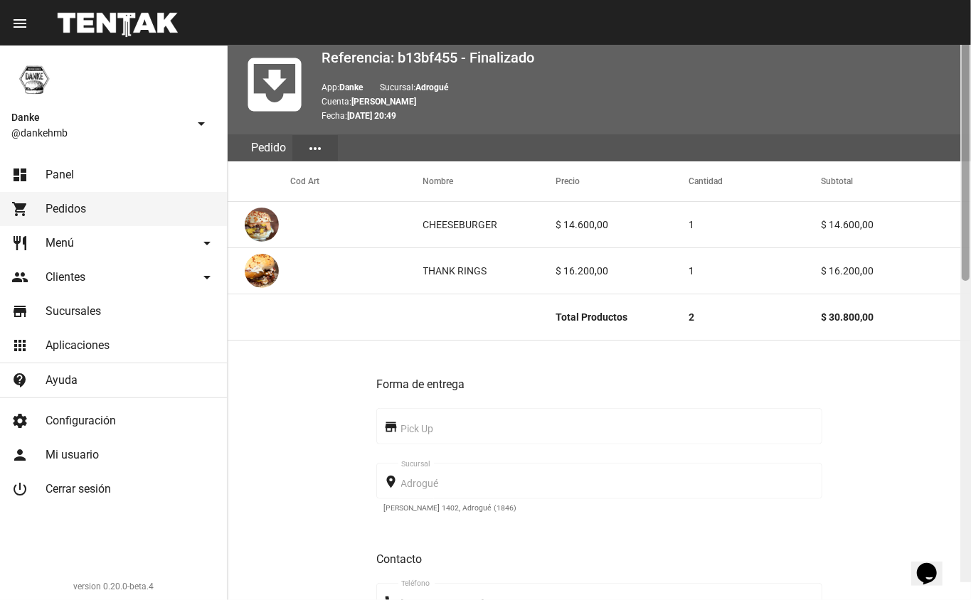
click at [964, 254] on div at bounding box center [965, 159] width 8 height 242
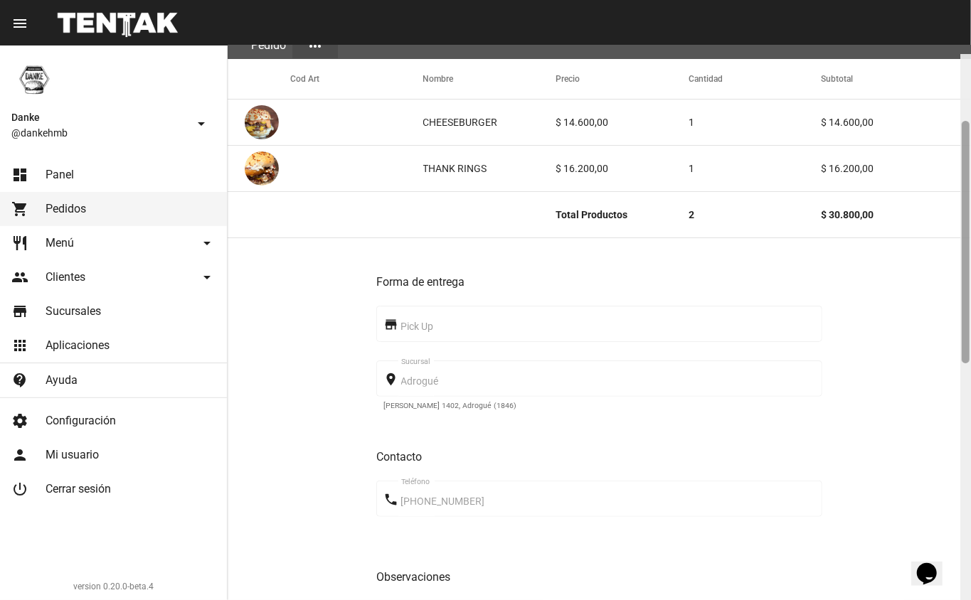
drag, startPoint x: 964, startPoint y: 294, endPoint x: 967, endPoint y: 353, distance: 58.4
click at [967, 353] on div at bounding box center [965, 242] width 8 height 242
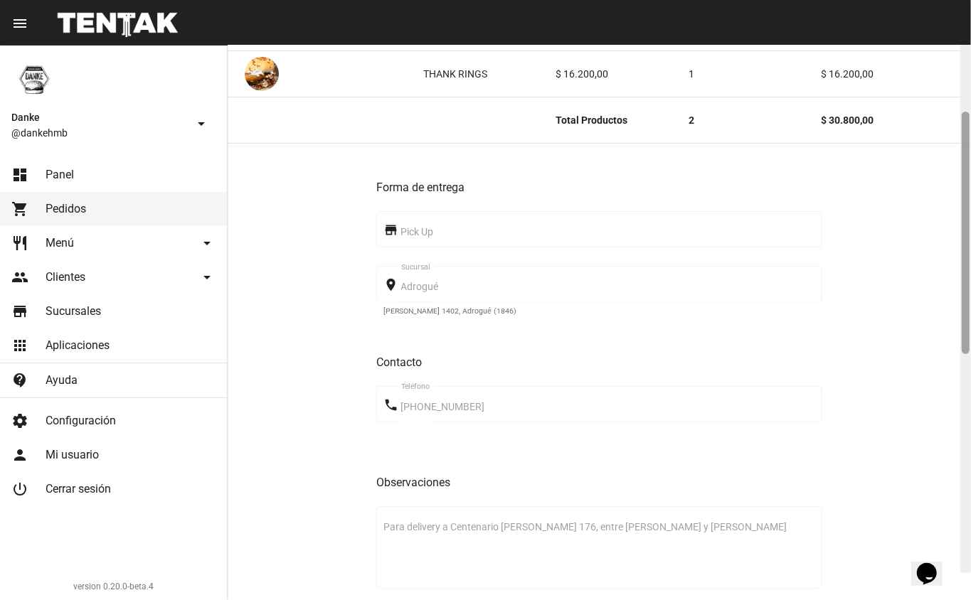
drag, startPoint x: 967, startPoint y: 351, endPoint x: 967, endPoint y: 380, distance: 28.4
click at [967, 354] on div at bounding box center [965, 233] width 8 height 242
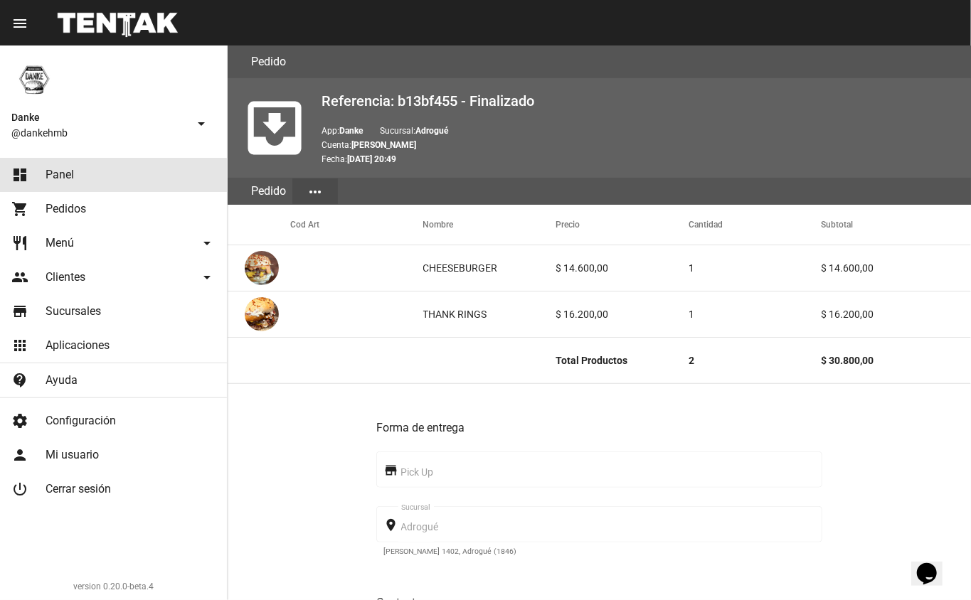
click at [97, 178] on link "dashboard Panel" at bounding box center [113, 175] width 227 height 34
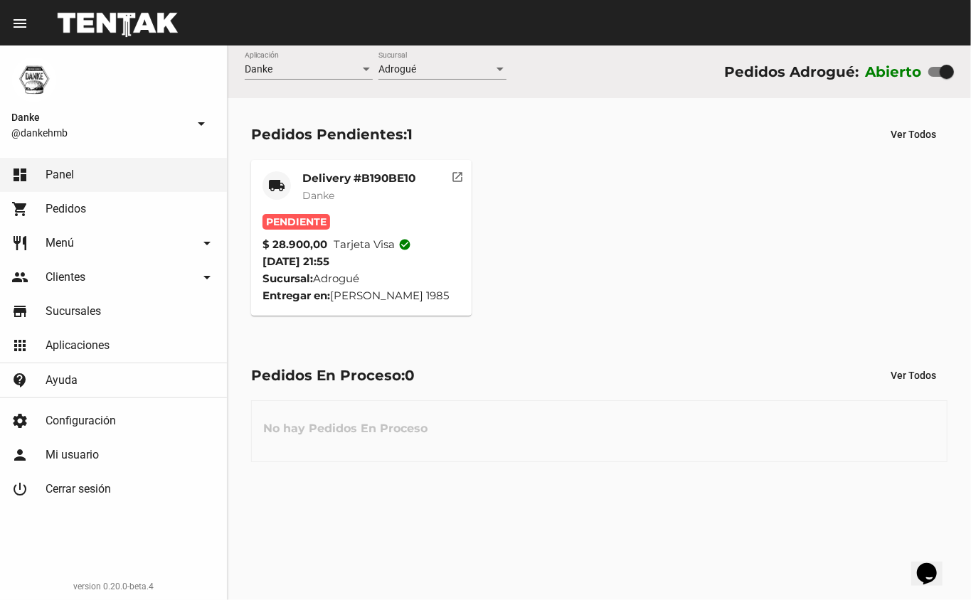
click at [381, 174] on mat-card-title "Delivery #B190BE10" at bounding box center [358, 178] width 113 height 14
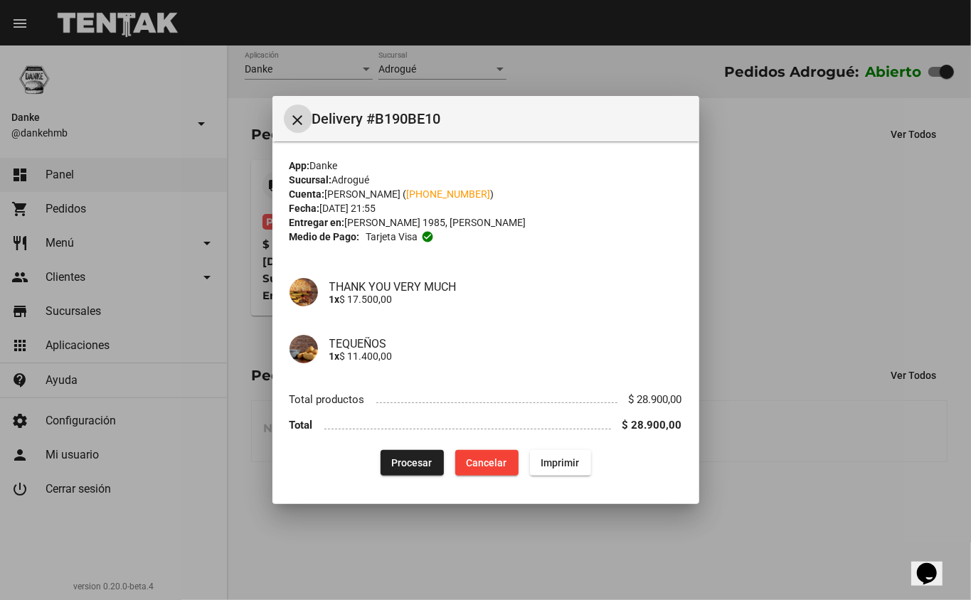
click at [842, 248] on div at bounding box center [485, 300] width 971 height 600
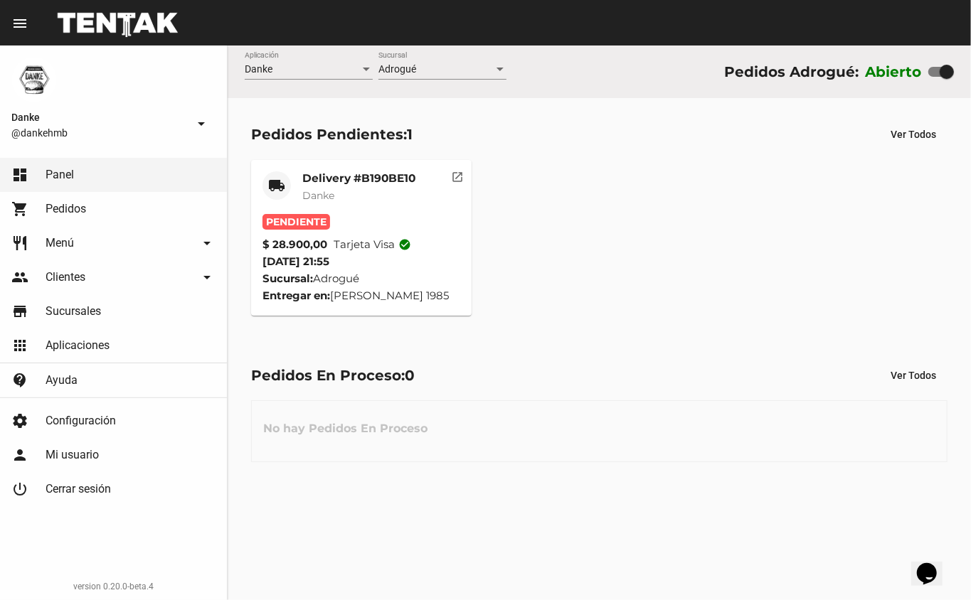
click at [395, 180] on mat-card-title "Delivery #B190BE10" at bounding box center [358, 178] width 113 height 14
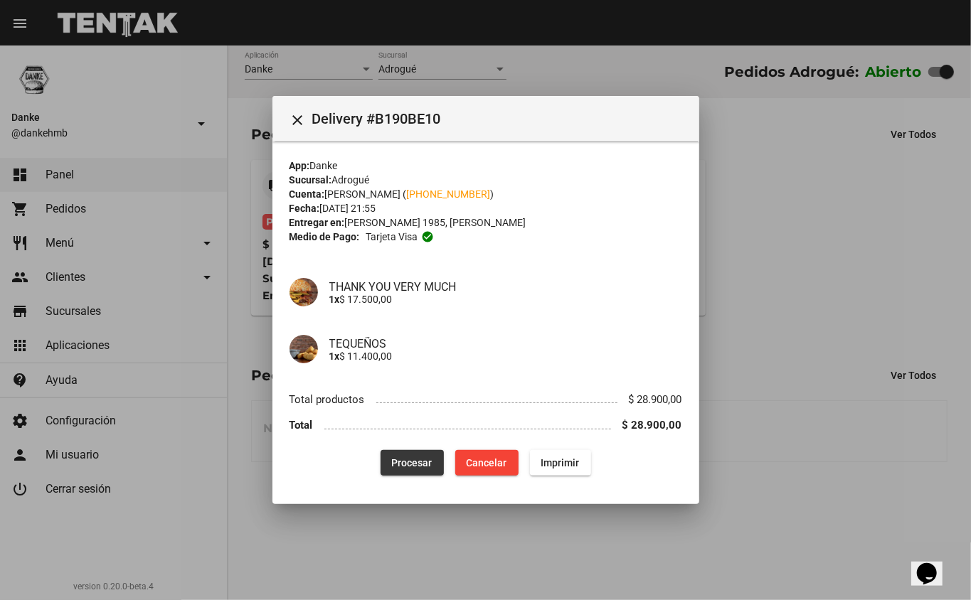
click at [415, 453] on button "Procesar" at bounding box center [411, 463] width 63 height 26
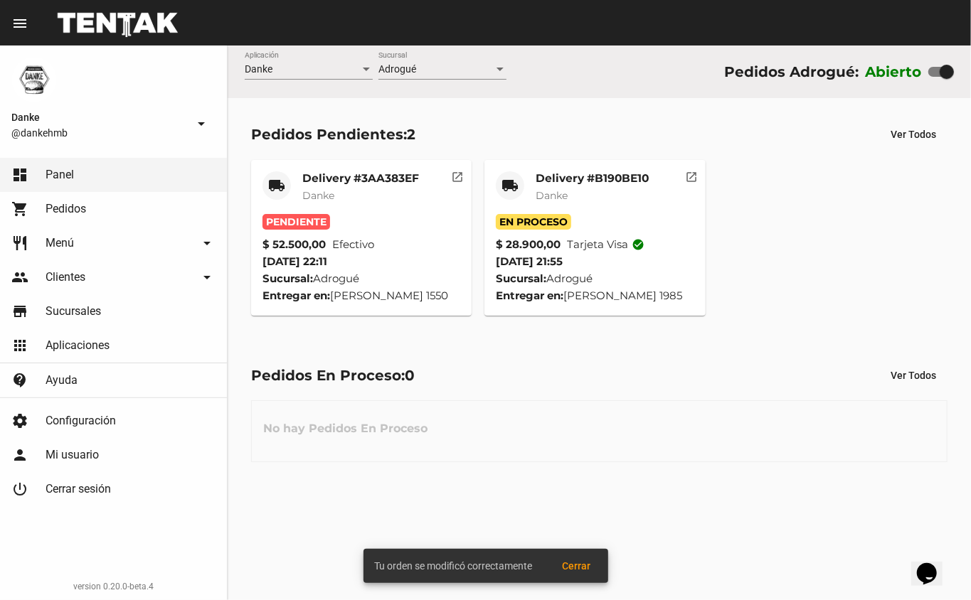
click at [378, 173] on mat-card-title "Delivery #3AA383EF" at bounding box center [360, 178] width 117 height 14
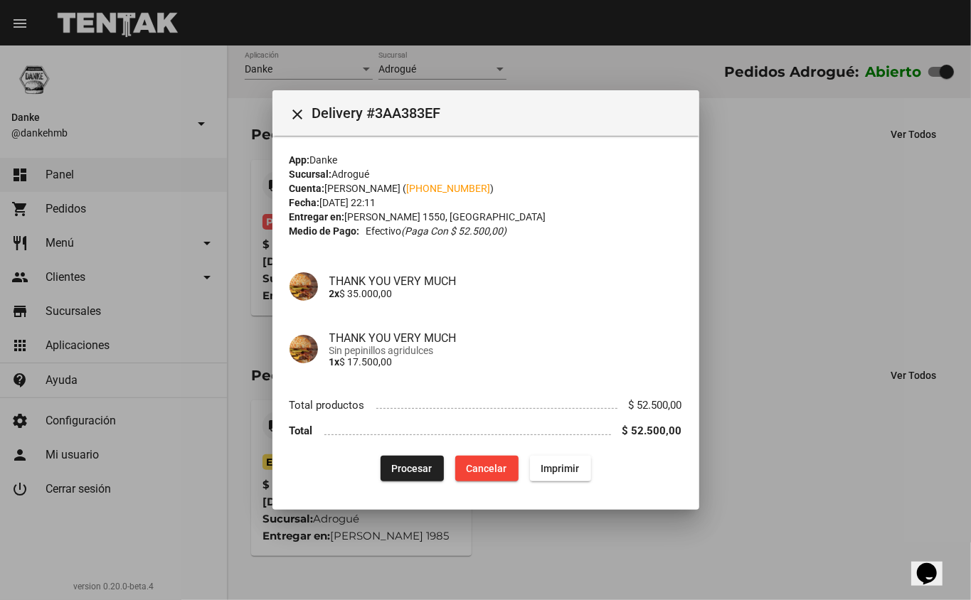
drag, startPoint x: 875, startPoint y: 220, endPoint x: 674, endPoint y: 289, distance: 212.1
click at [674, 289] on div "close Delivery #3AA383EF App: [PERSON_NAME]: Adrogué Cuenta: [PERSON_NAME] ( [P…" at bounding box center [485, 300] width 971 height 600
click at [842, 247] on div at bounding box center [485, 300] width 971 height 600
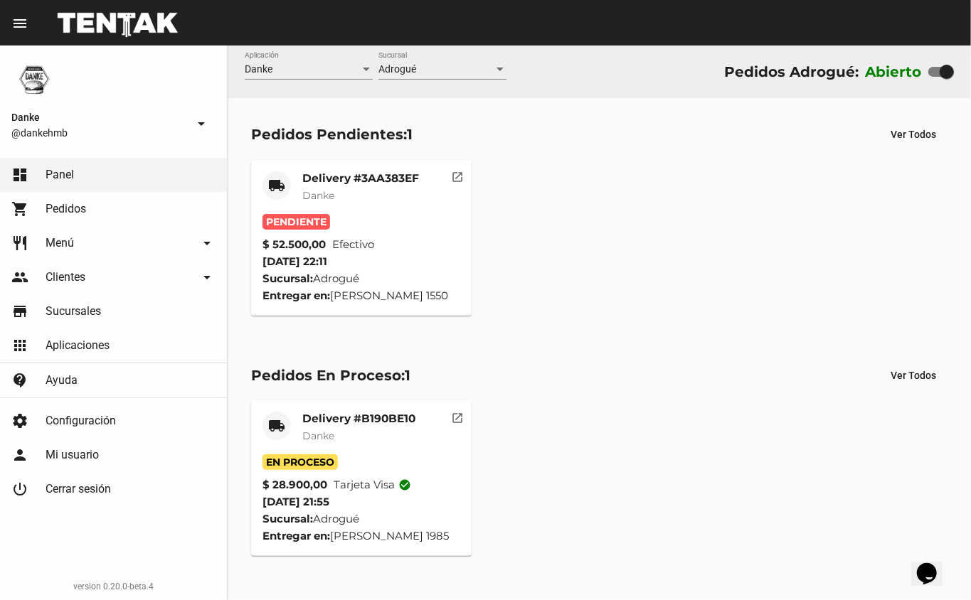
click at [338, 186] on div "Delivery #3AA383EF Danke" at bounding box center [360, 192] width 117 height 43
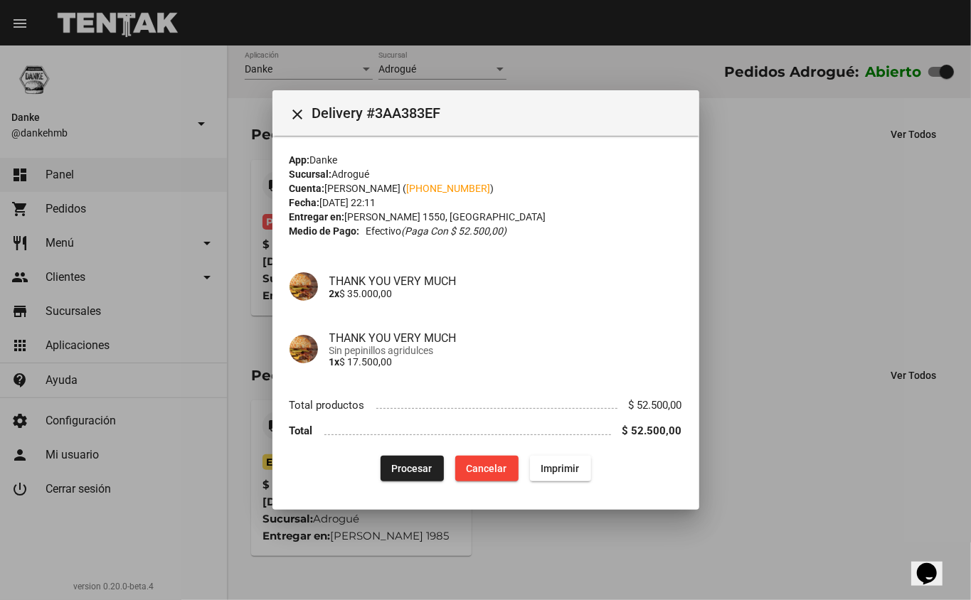
click at [720, 309] on div at bounding box center [485, 300] width 971 height 600
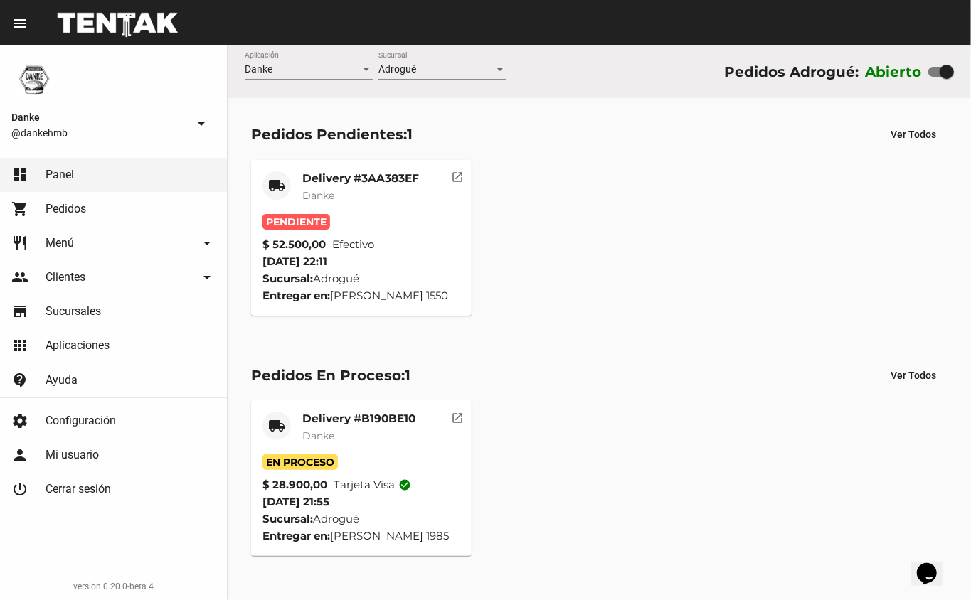
click at [385, 177] on mat-card-title "Delivery #3AA383EF" at bounding box center [360, 178] width 117 height 14
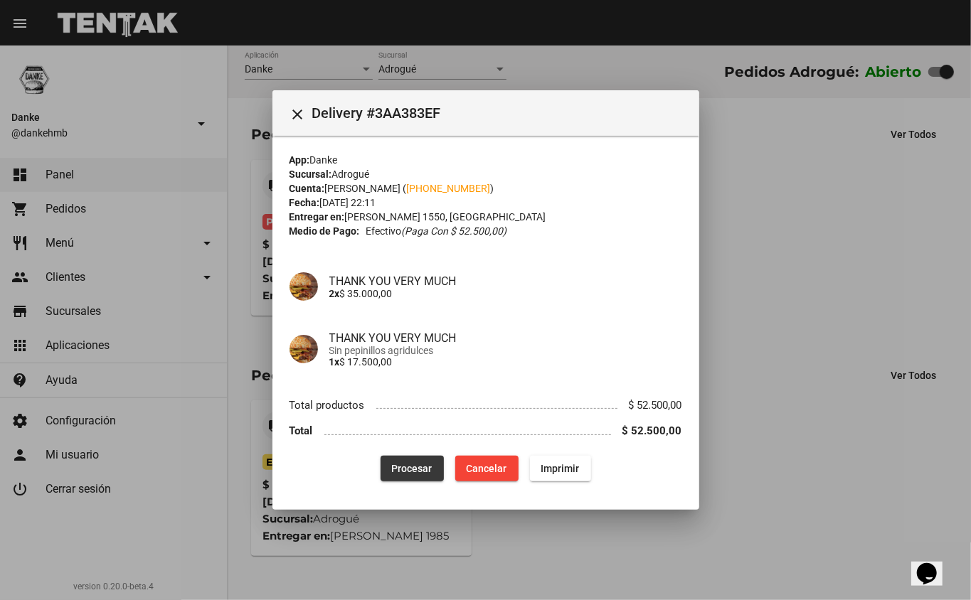
click at [436, 464] on button "Procesar" at bounding box center [411, 469] width 63 height 26
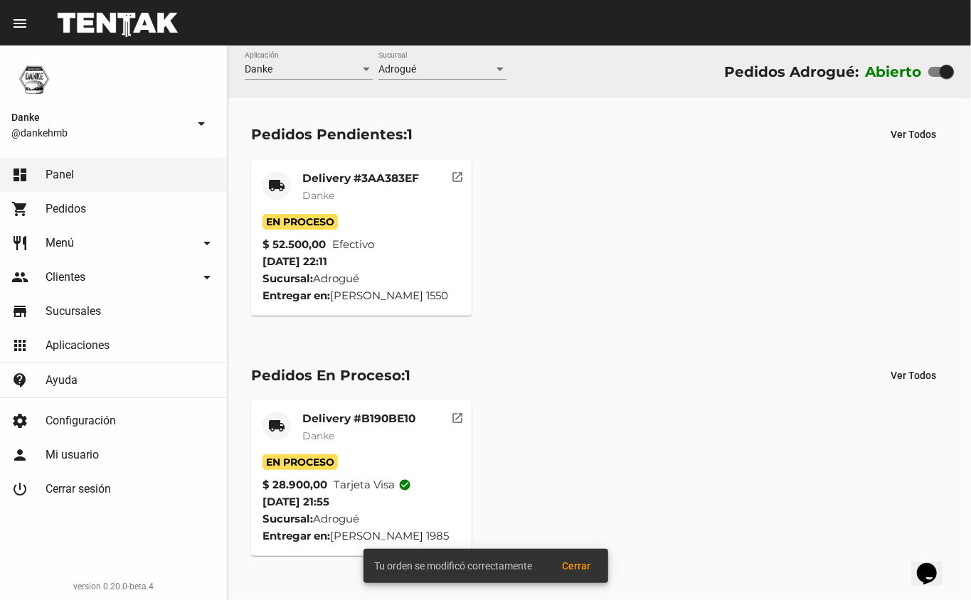
click at [373, 183] on mat-card-title "Delivery #3AA383EF" at bounding box center [360, 178] width 117 height 14
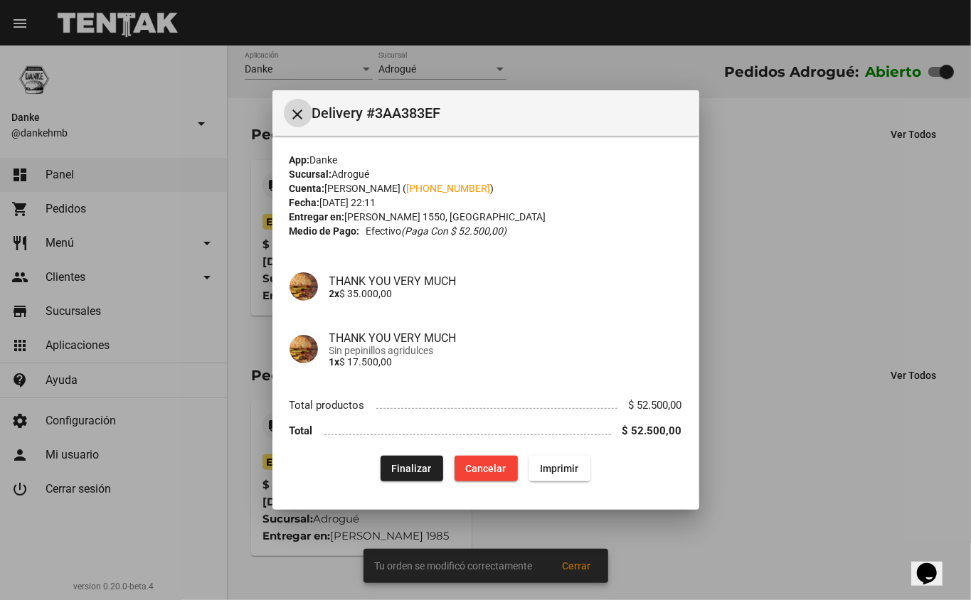
click at [754, 286] on div at bounding box center [485, 300] width 971 height 600
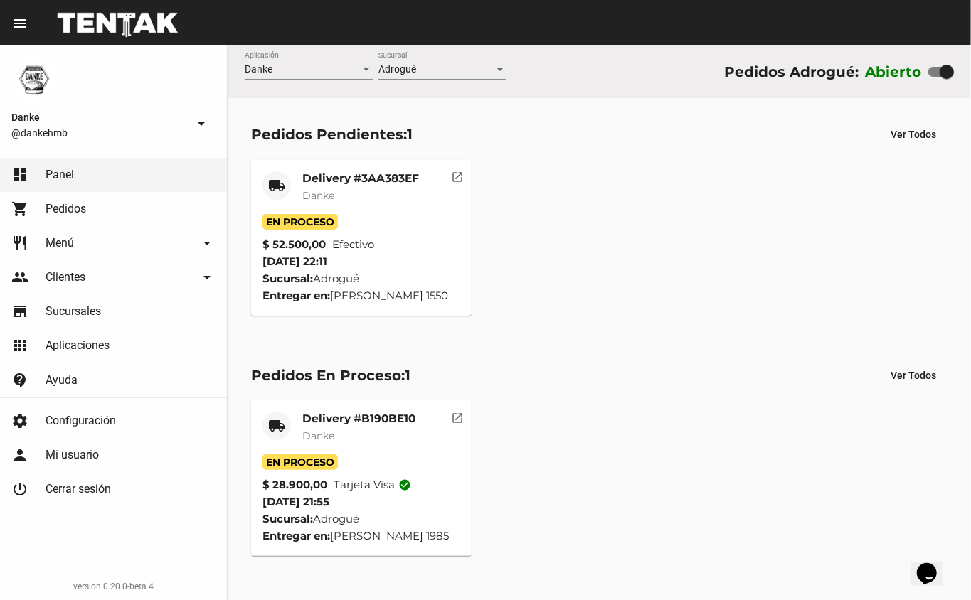
click at [356, 188] on mat-card-subtitle "Danke" at bounding box center [360, 195] width 117 height 14
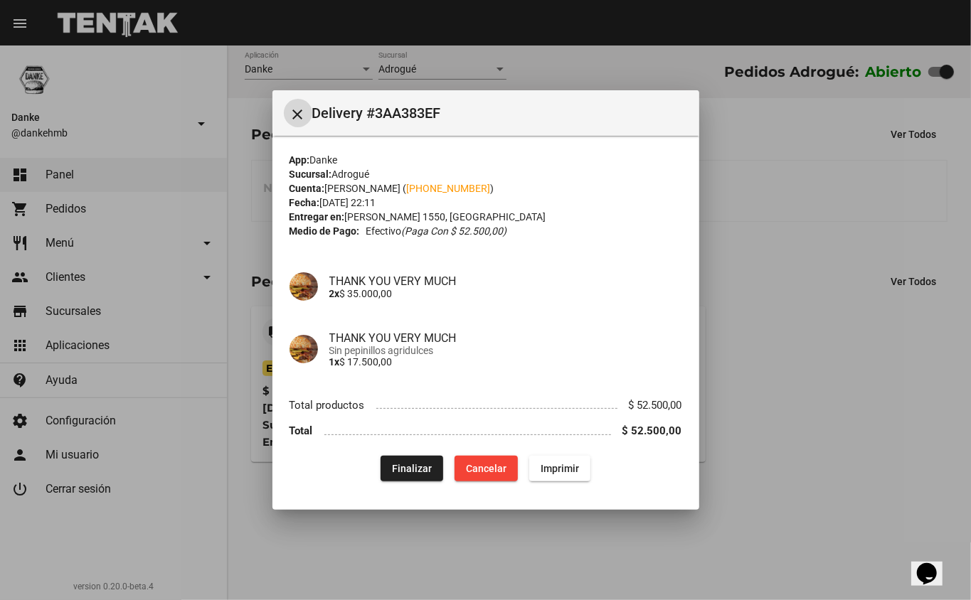
click at [757, 289] on div at bounding box center [485, 300] width 971 height 600
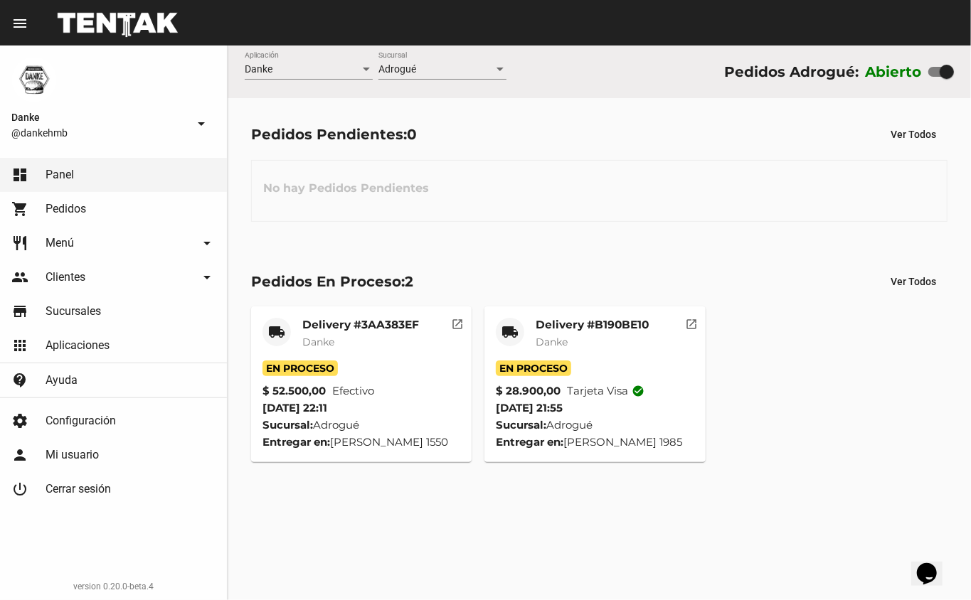
click at [570, 343] on mat-card-subtitle "Danke" at bounding box center [591, 342] width 113 height 14
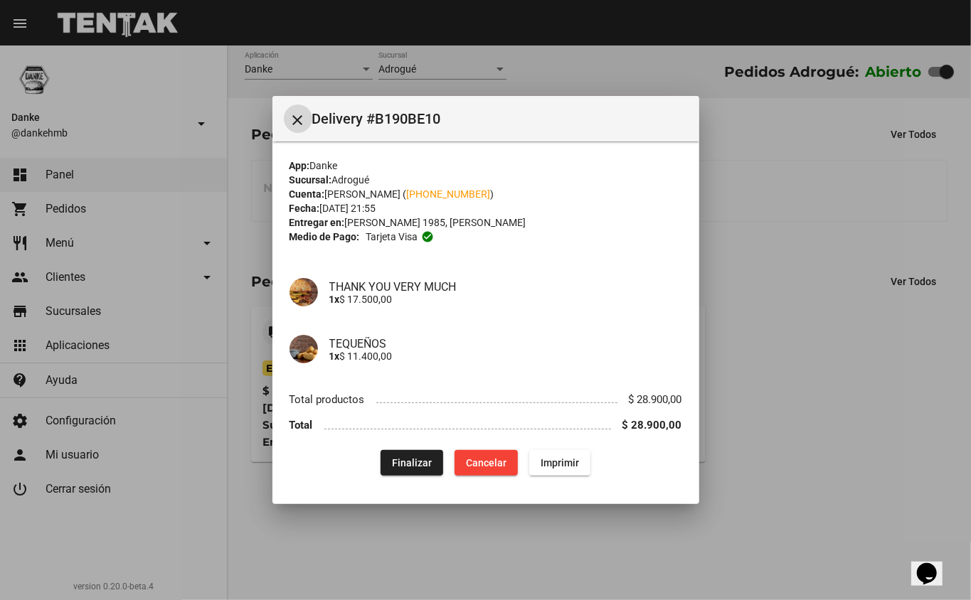
click at [421, 464] on span "Finalizar" at bounding box center [412, 462] width 40 height 11
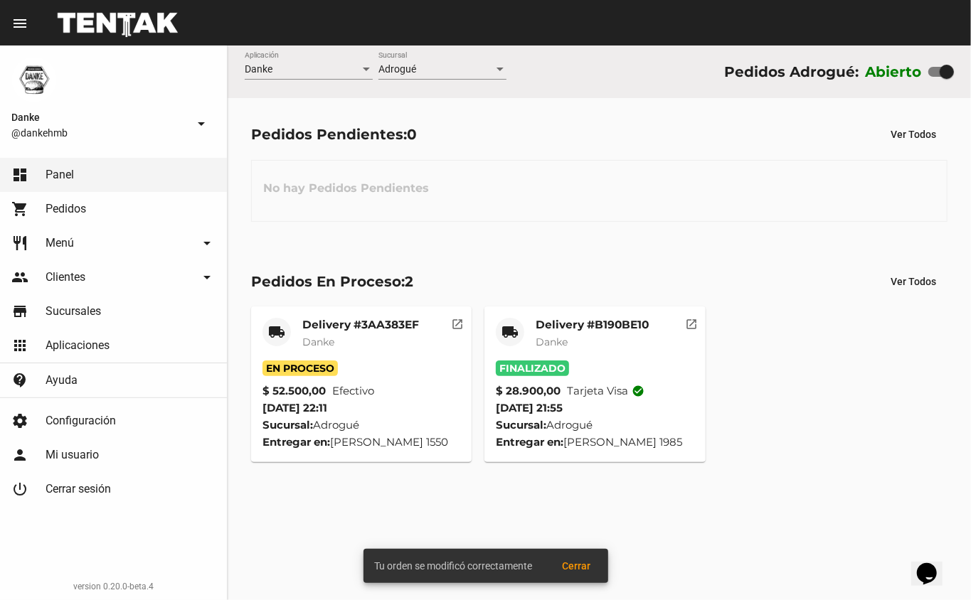
click at [383, 329] on mat-card-title "Delivery #3AA383EF" at bounding box center [360, 325] width 117 height 14
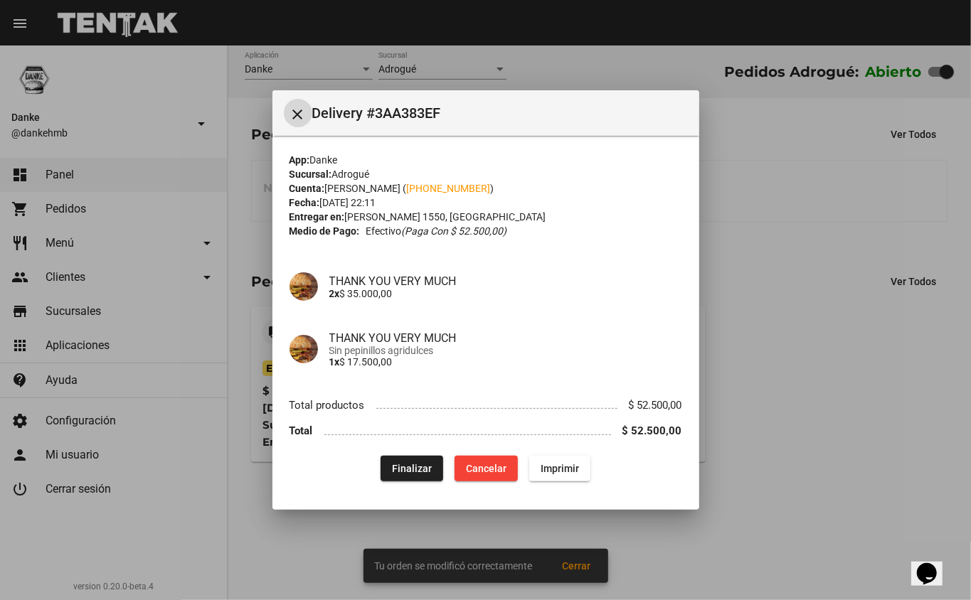
click at [419, 466] on span "Finalizar" at bounding box center [412, 468] width 40 height 11
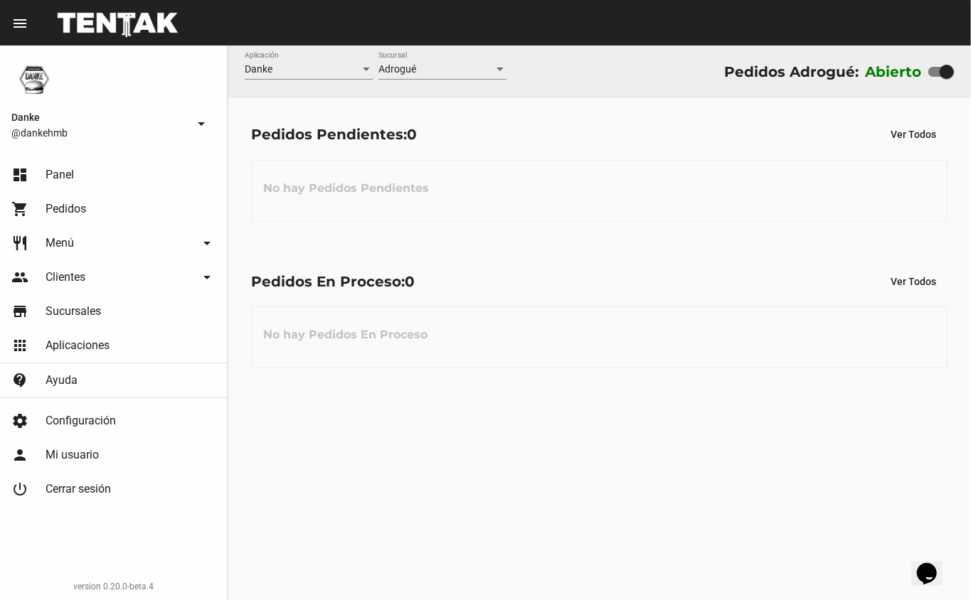
click at [948, 73] on div at bounding box center [946, 72] width 14 height 14
click at [935, 77] on input "checkbox" at bounding box center [934, 77] width 1 height 1
click at [939, 72] on div at bounding box center [935, 72] width 14 height 14
click at [935, 77] on input "checkbox" at bounding box center [934, 77] width 1 height 1
click at [945, 74] on div at bounding box center [946, 72] width 14 height 14
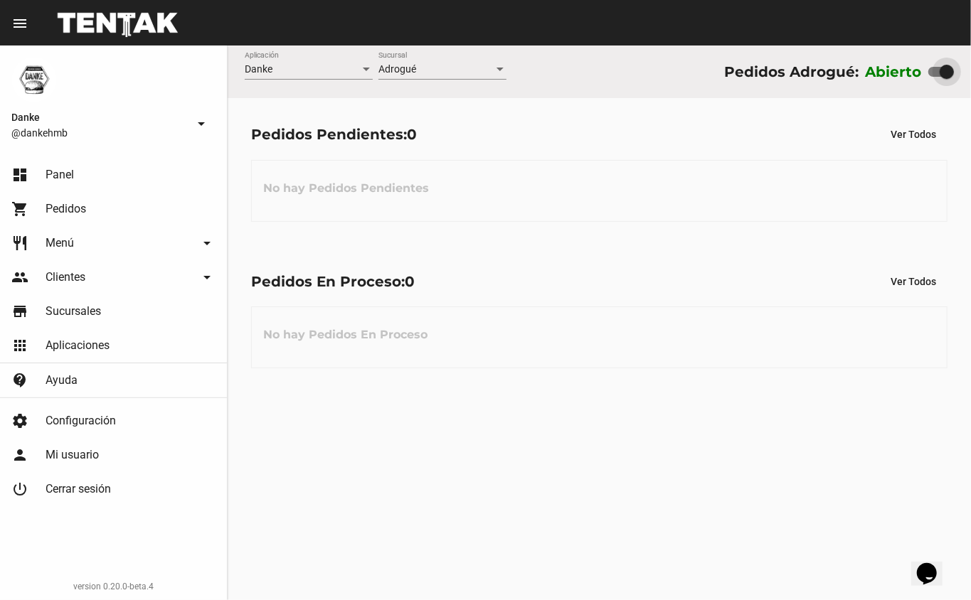
click at [935, 77] on input "checkbox" at bounding box center [934, 77] width 1 height 1
checkbox input "false"
